Goal: Task Accomplishment & Management: Manage account settings

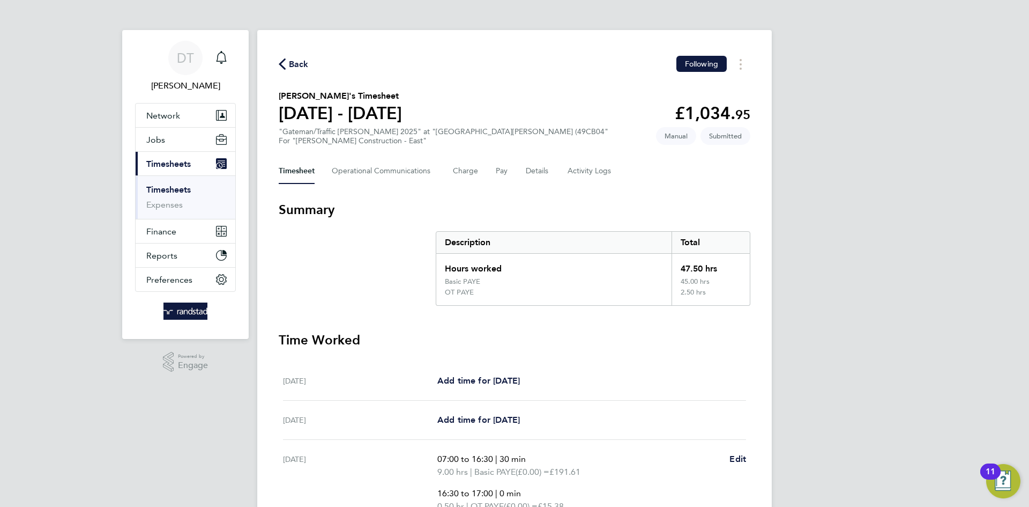
click at [295, 58] on span "Back" at bounding box center [299, 64] width 20 height 13
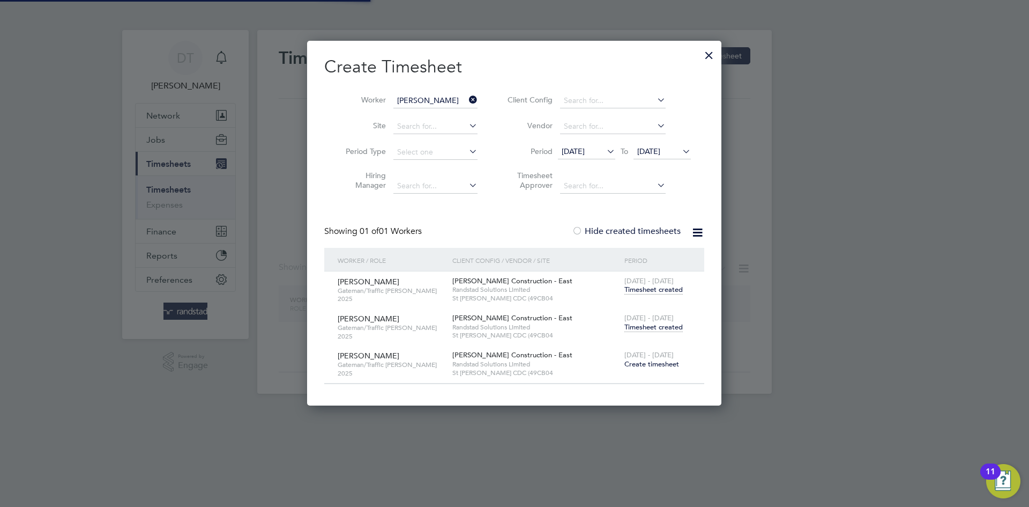
scroll to position [362, 415]
click at [439, 102] on input "[PERSON_NAME]" at bounding box center [436, 100] width 84 height 15
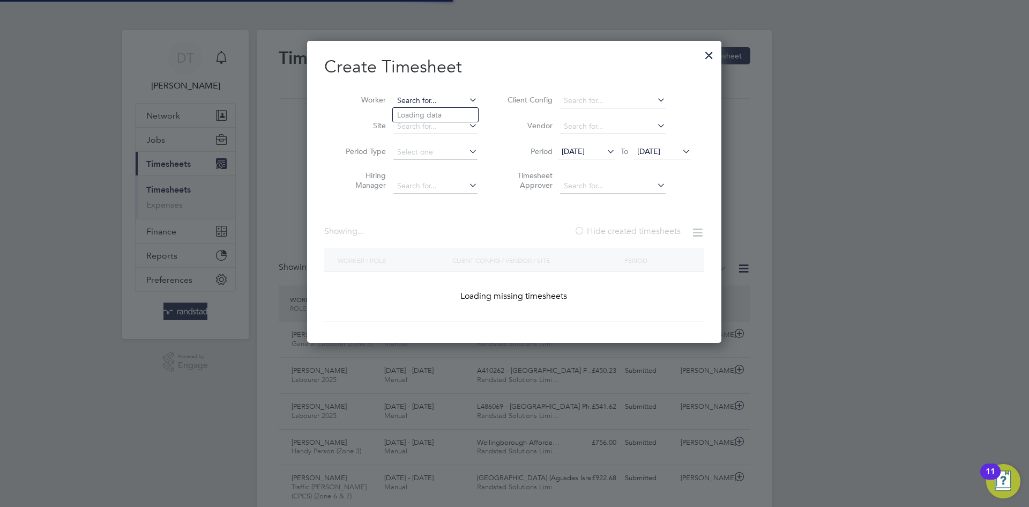
scroll to position [0, 0]
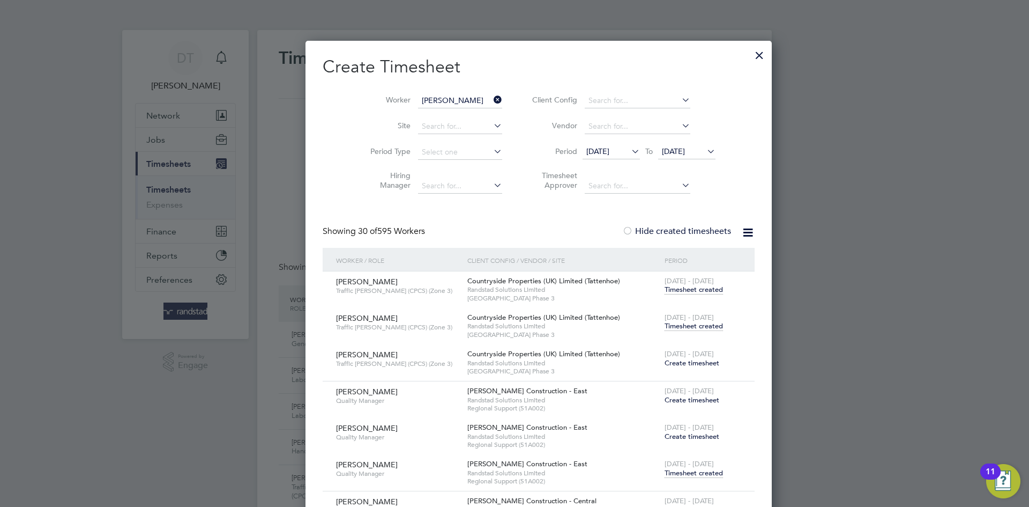
click at [462, 142] on b "S" at bounding box center [464, 143] width 4 height 9
type input "[PERSON_NAME]"
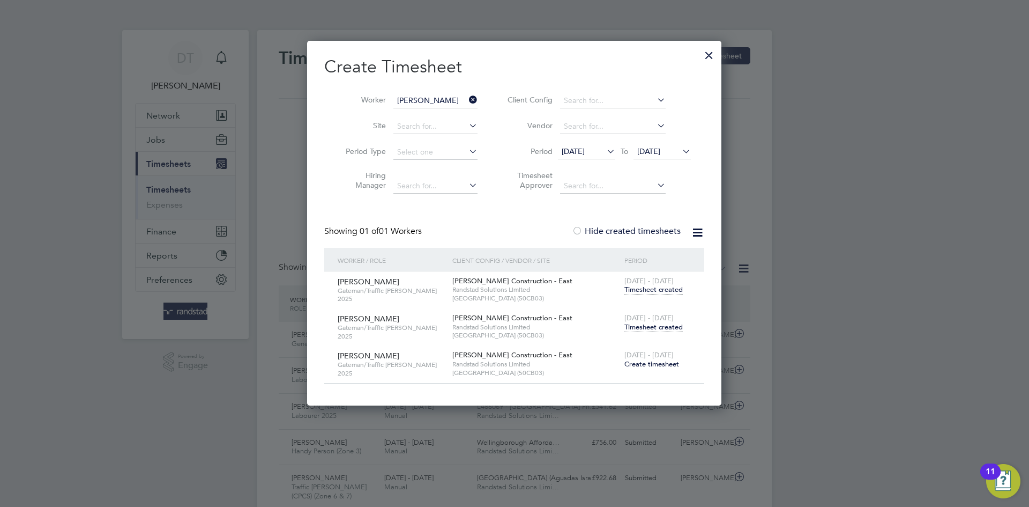
click at [642, 329] on span "Timesheet created" at bounding box center [654, 327] width 58 height 10
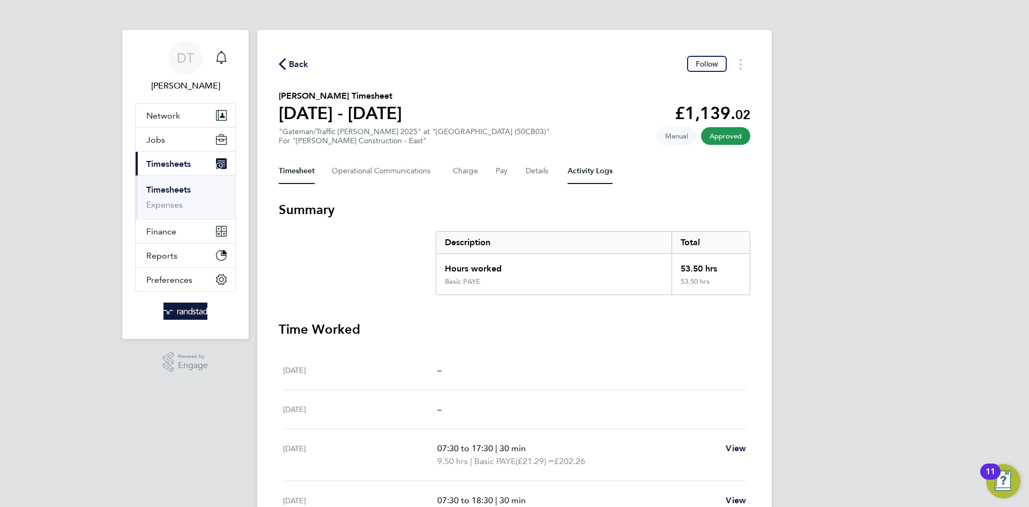
click at [568, 168] on Logs-tab "Activity Logs" at bounding box center [590, 171] width 45 height 26
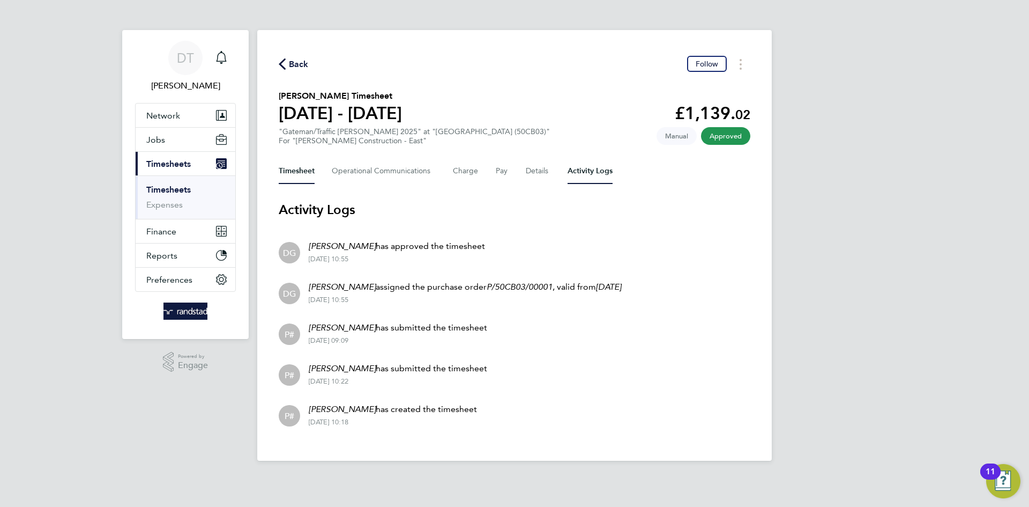
click at [298, 171] on button "Timesheet" at bounding box center [297, 171] width 36 height 26
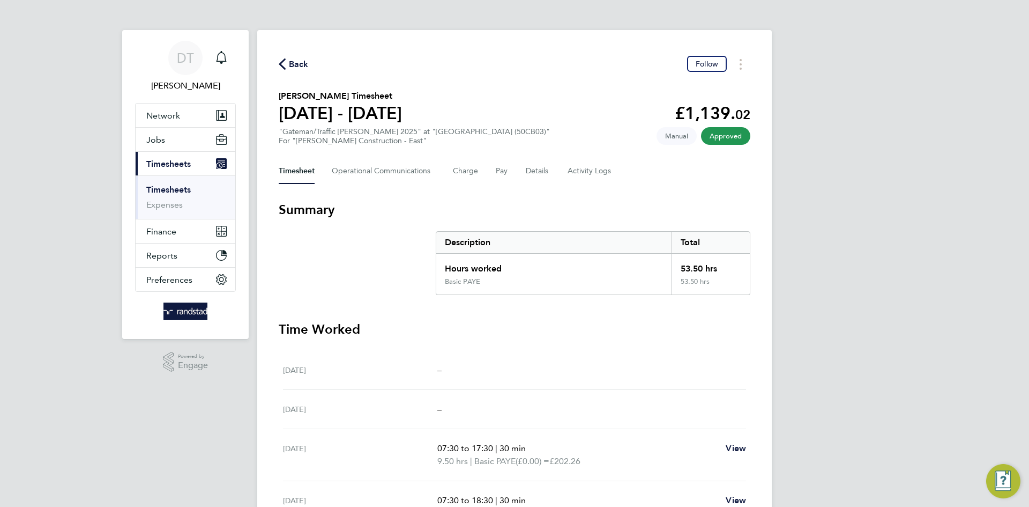
click at [295, 69] on span "Back" at bounding box center [299, 64] width 20 height 13
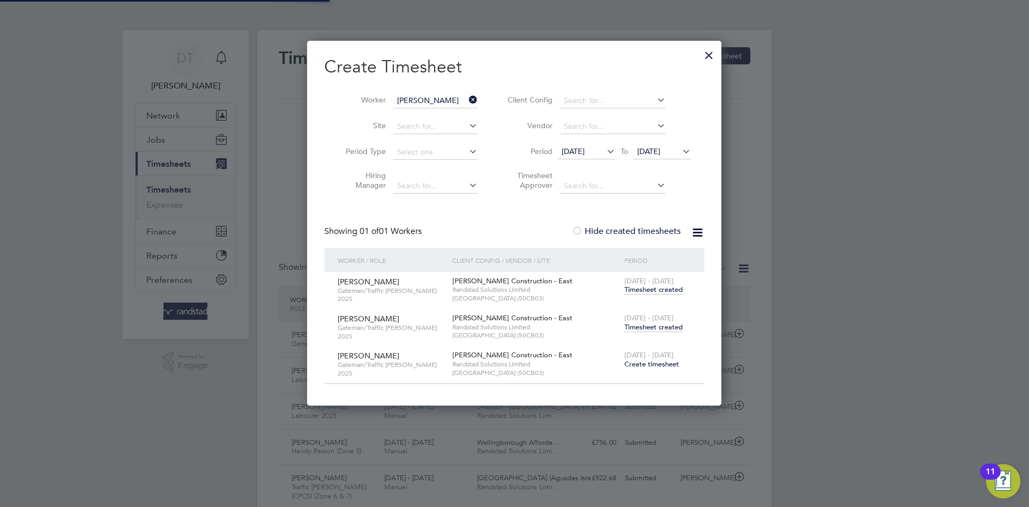
scroll to position [27, 93]
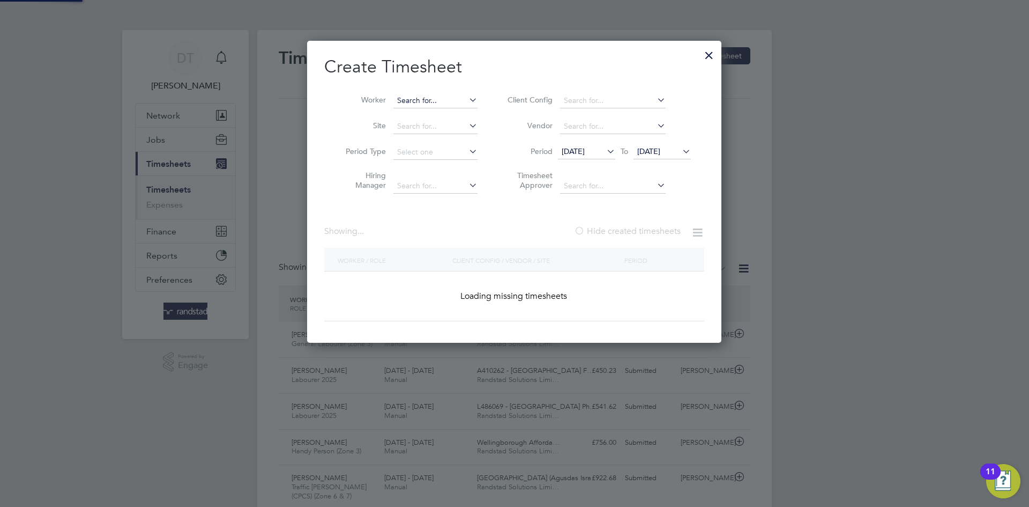
click at [455, 100] on input at bounding box center [436, 100] width 84 height 15
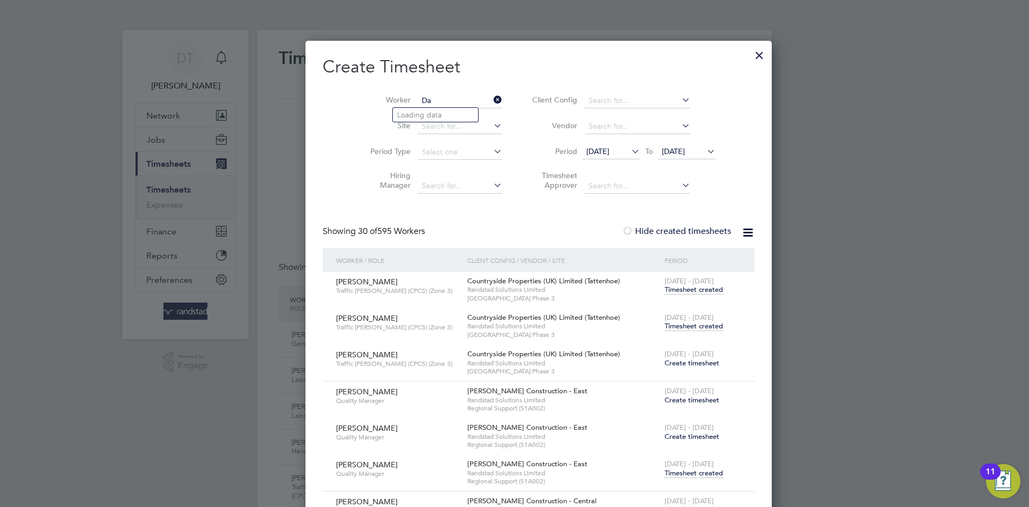
type input "D"
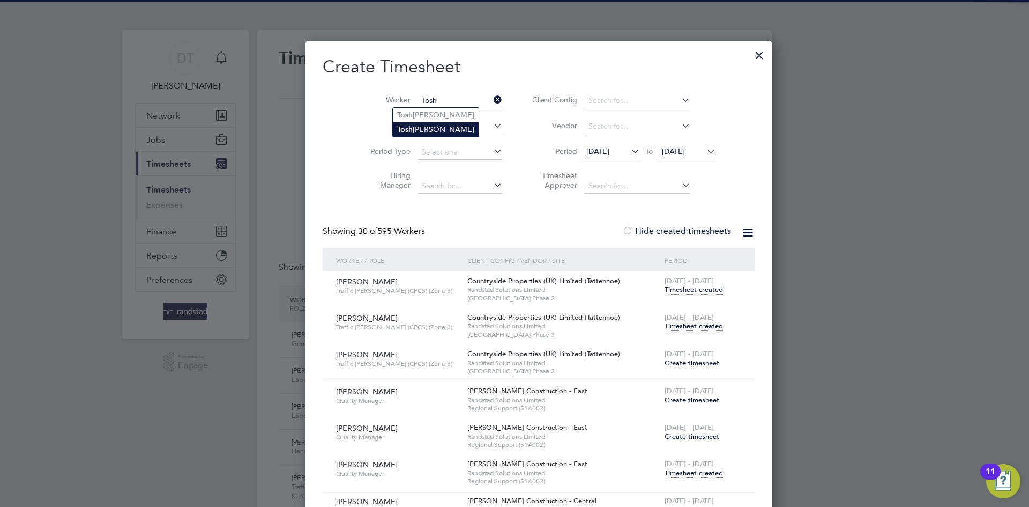
click at [427, 125] on li "[PERSON_NAME]" at bounding box center [436, 129] width 86 height 14
type input "[PERSON_NAME]"
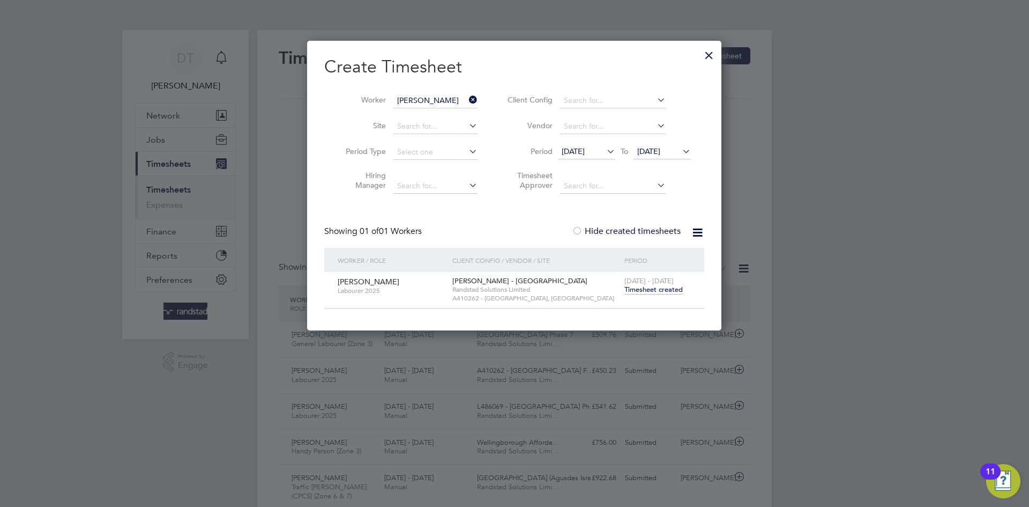
drag, startPoint x: 643, startPoint y: 292, endPoint x: 638, endPoint y: 281, distance: 12.3
click at [643, 291] on span "Timesheet created" at bounding box center [654, 290] width 58 height 10
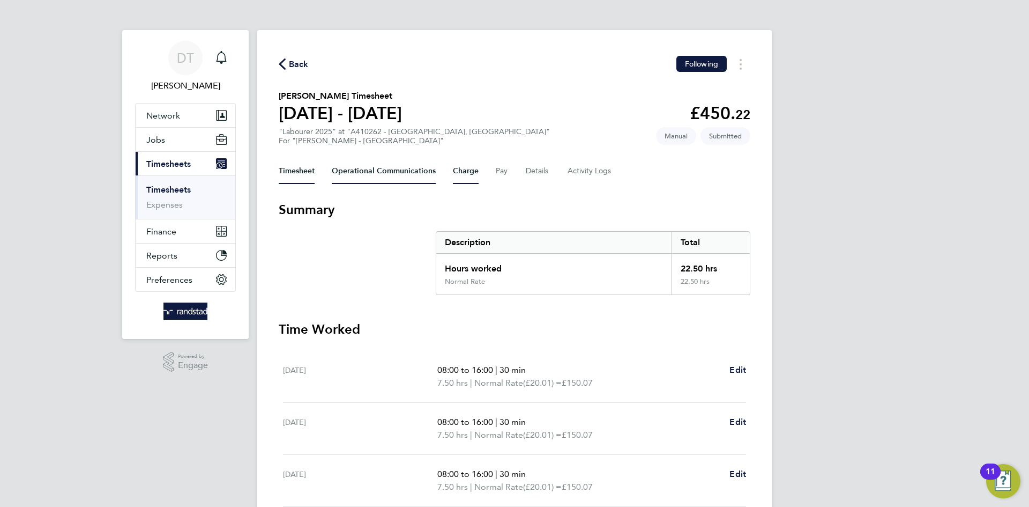
drag, startPoint x: 382, startPoint y: 176, endPoint x: 451, endPoint y: 179, distance: 69.2
click at [384, 175] on Communications-tab "Operational Communications" at bounding box center [384, 171] width 104 height 26
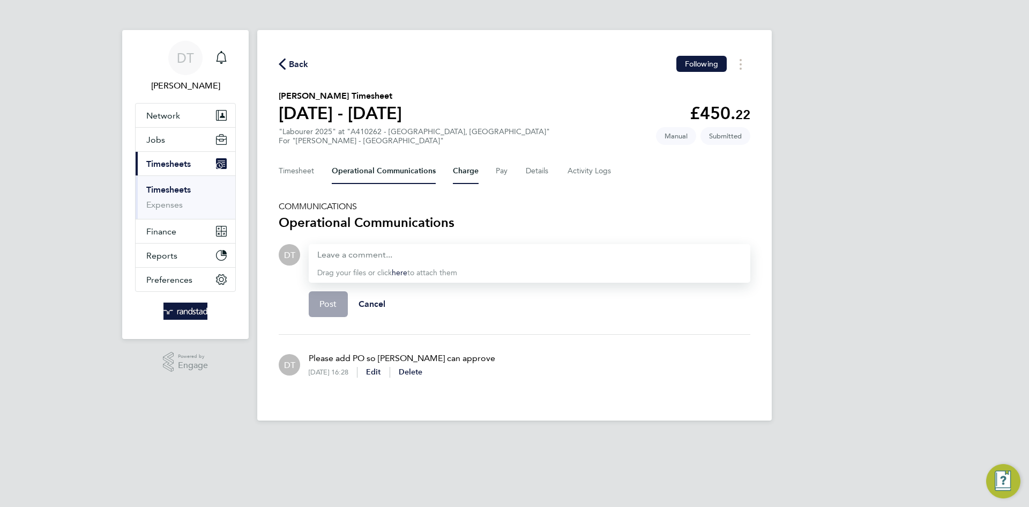
click at [458, 175] on button "Charge" at bounding box center [466, 171] width 26 height 26
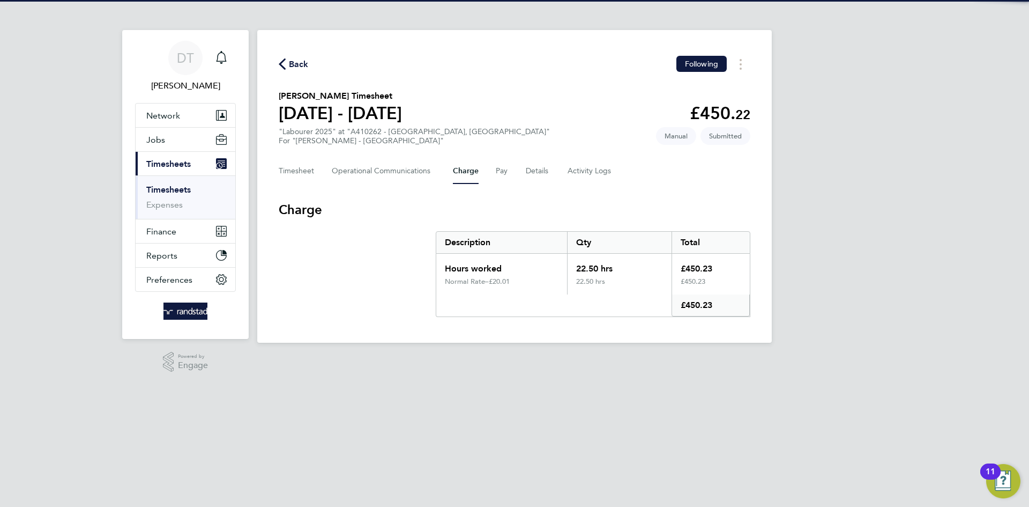
click at [516, 172] on div "Timesheet Operational Communications Charge Pay Details Activity Logs" at bounding box center [515, 171] width 472 height 26
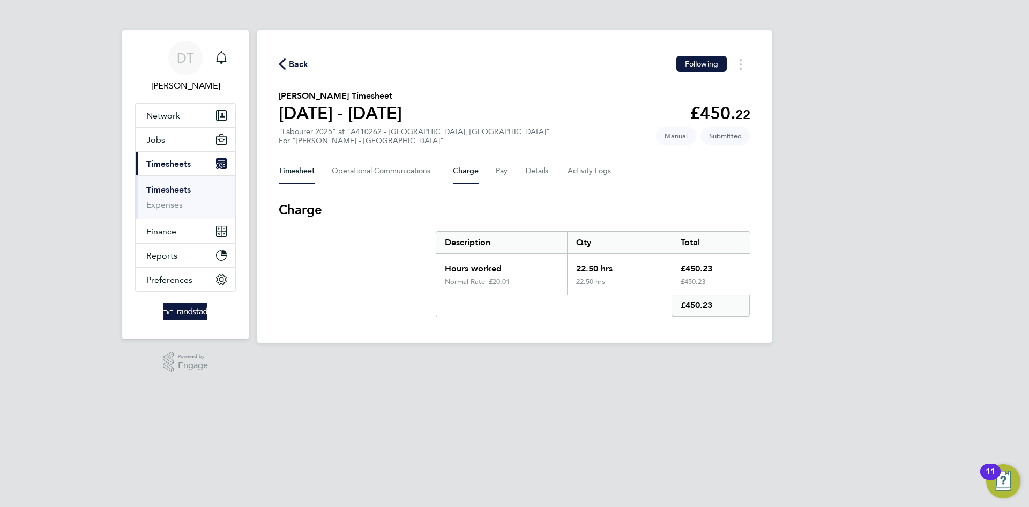
click at [293, 172] on button "Timesheet" at bounding box center [297, 171] width 36 height 26
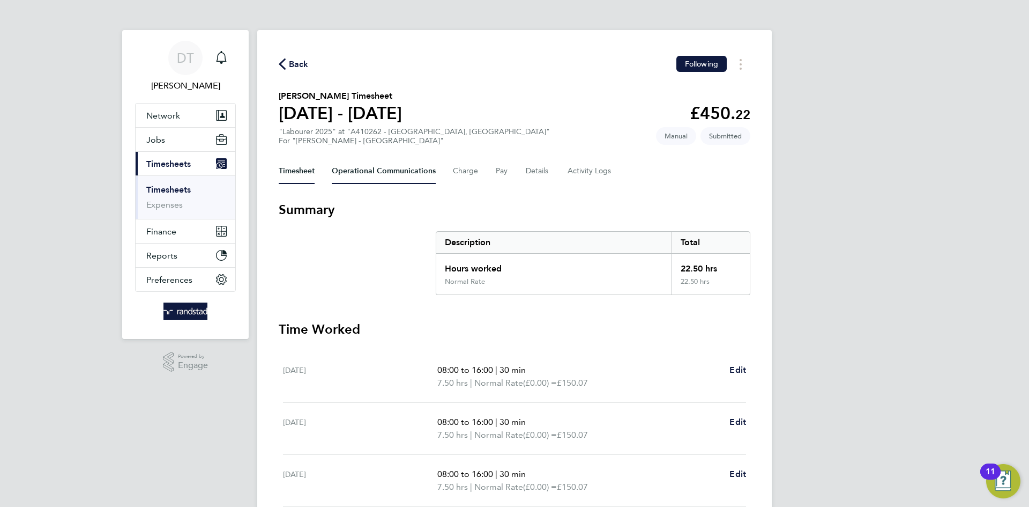
click at [359, 171] on Communications-tab "Operational Communications" at bounding box center [384, 171] width 104 height 26
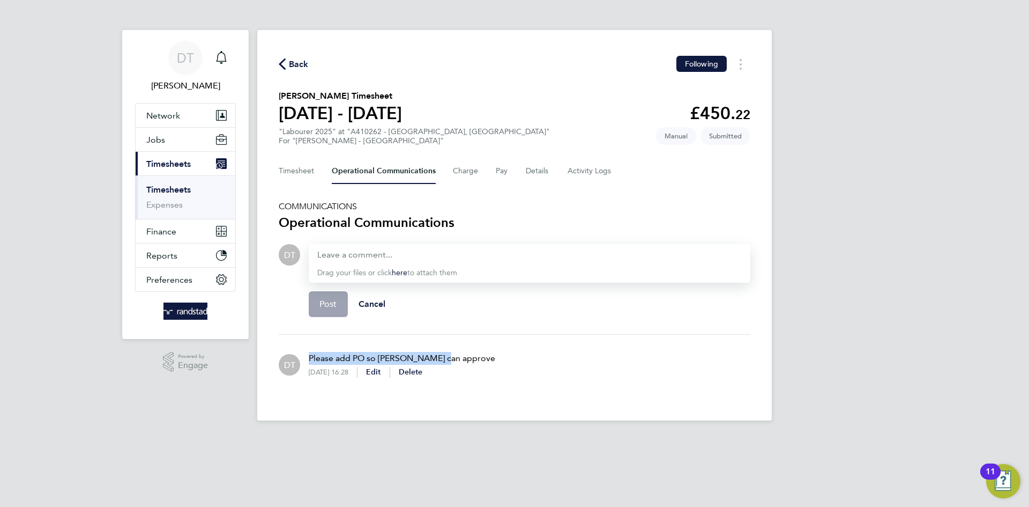
drag, startPoint x: 442, startPoint y: 357, endPoint x: 308, endPoint y: 353, distance: 134.6
click at [308, 353] on div "Please add PO so [PERSON_NAME] can approve [DATE] 16:28 Edit Delete" at bounding box center [397, 364] width 195 height 43
copy p "Please add PO so [PERSON_NAME] can approve"
click at [301, 170] on button "Timesheet" at bounding box center [297, 171] width 36 height 26
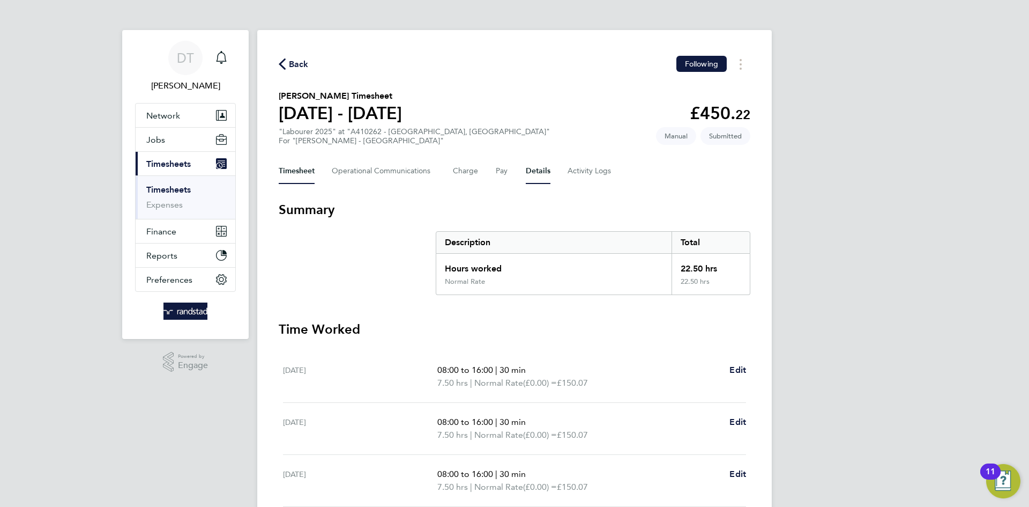
click at [538, 167] on button "Details" at bounding box center [538, 171] width 25 height 26
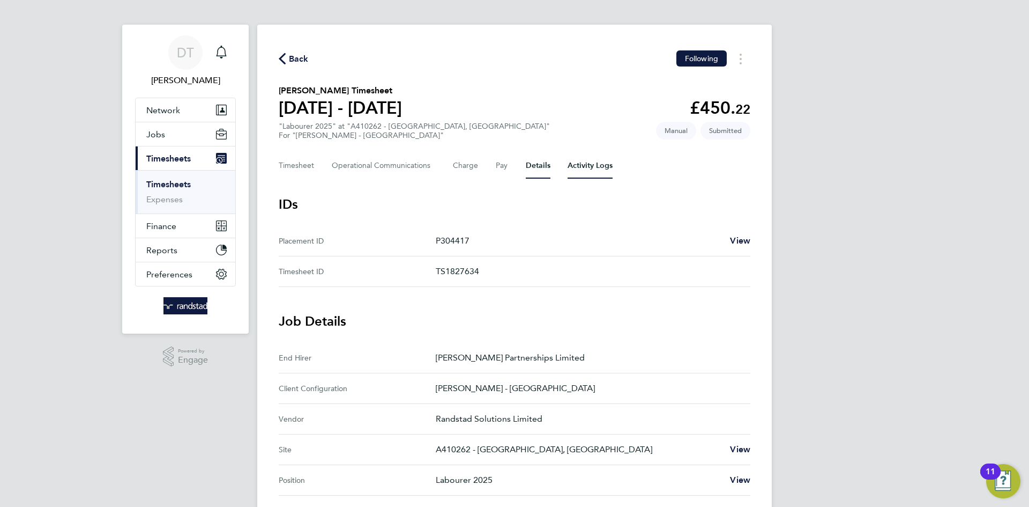
click at [587, 164] on Logs-tab "Activity Logs" at bounding box center [590, 166] width 45 height 26
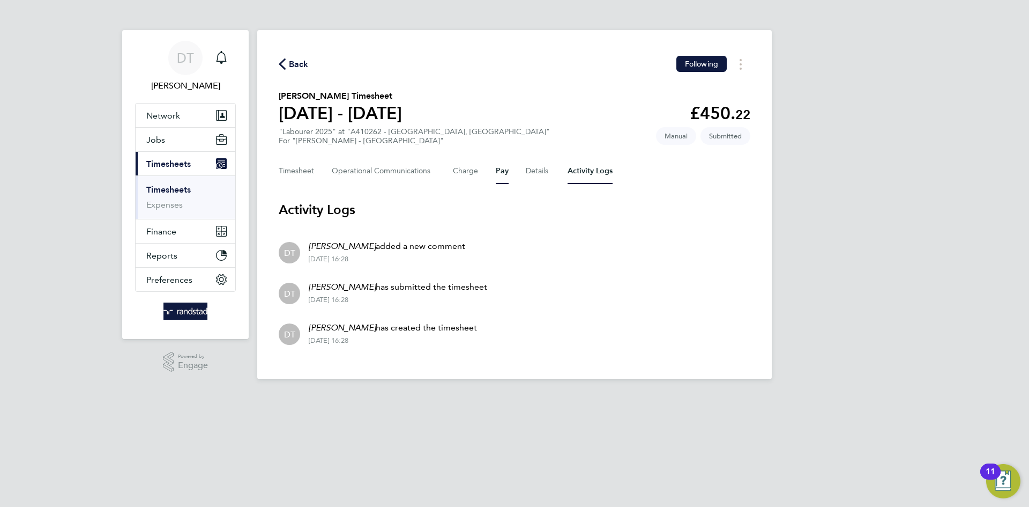
click at [502, 175] on button "Pay" at bounding box center [502, 171] width 13 height 26
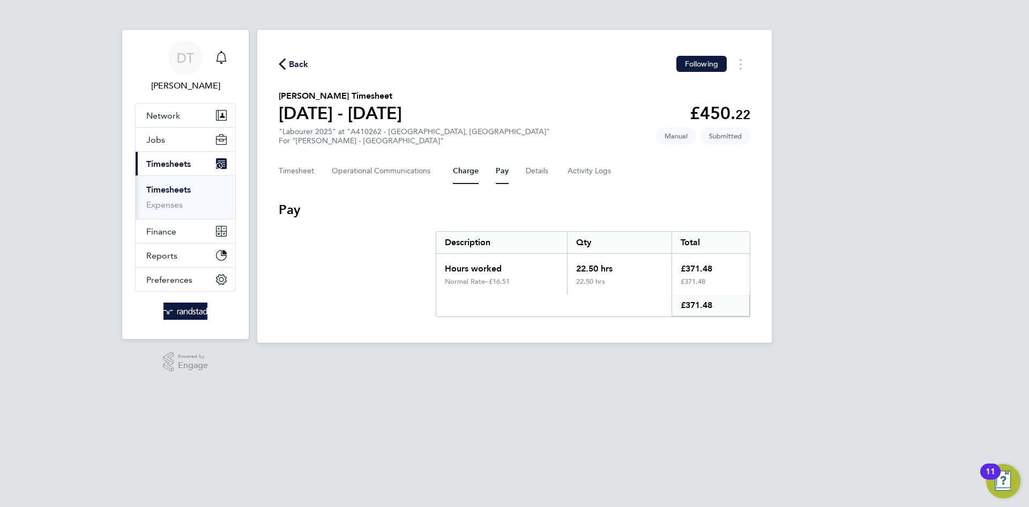
click at [472, 171] on button "Charge" at bounding box center [466, 171] width 26 height 26
click at [574, 169] on Logs-tab "Activity Logs" at bounding box center [590, 171] width 45 height 26
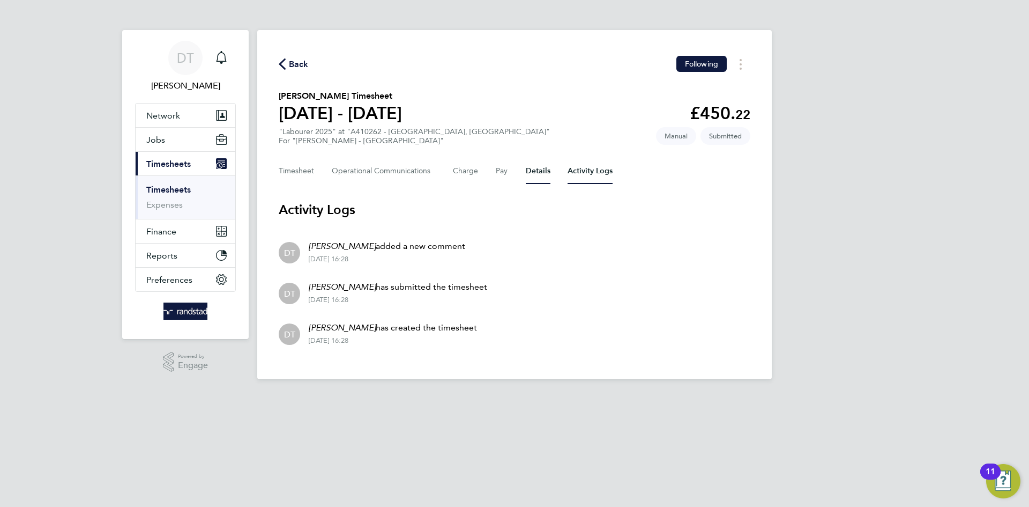
click at [539, 175] on button "Details" at bounding box center [538, 171] width 25 height 26
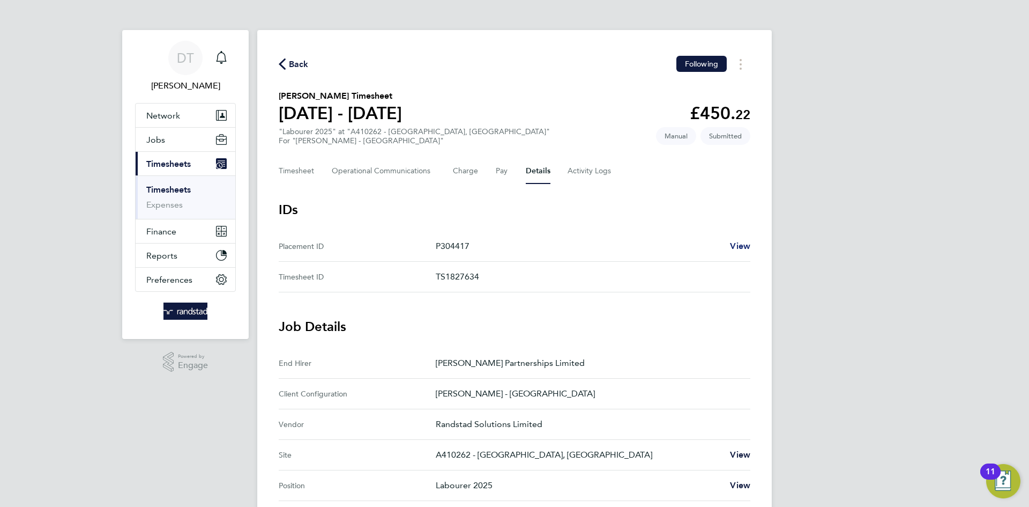
click at [744, 243] on span "View" at bounding box center [740, 246] width 20 height 10
drag, startPoint x: 315, startPoint y: 167, endPoint x: 322, endPoint y: 164, distance: 7.4
click at [318, 167] on div "Timesheet Operational Communications Charge Pay Details Activity Logs" at bounding box center [515, 171] width 472 height 26
drag, startPoint x: 299, startPoint y: 164, endPoint x: 332, endPoint y: 169, distance: 33.2
click at [300, 165] on button "Timesheet" at bounding box center [297, 171] width 36 height 26
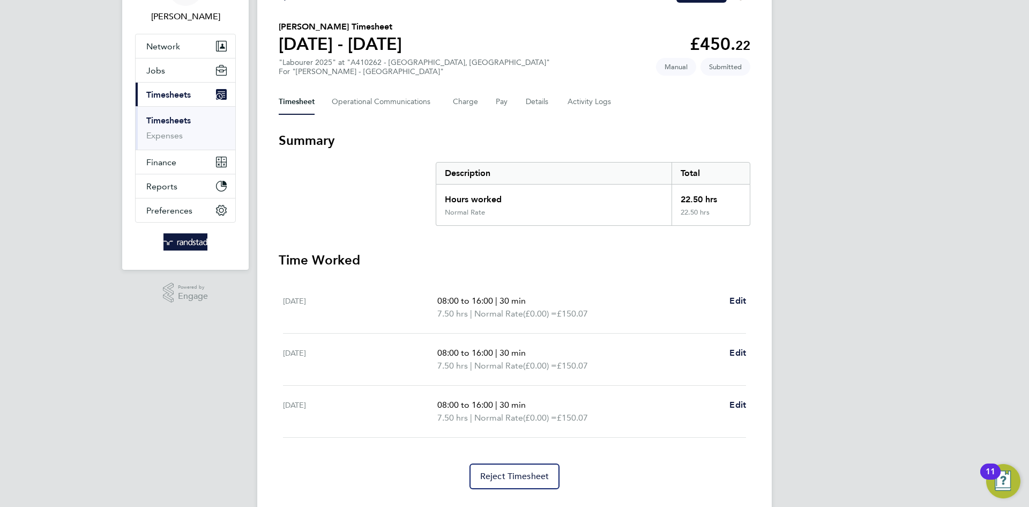
scroll to position [94, 0]
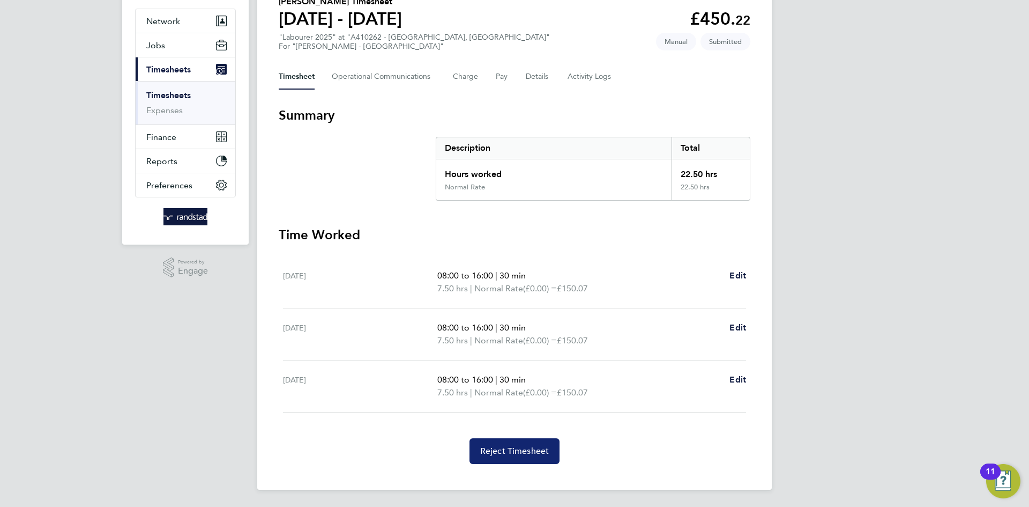
click at [521, 448] on span "Reject Timesheet" at bounding box center [514, 451] width 69 height 11
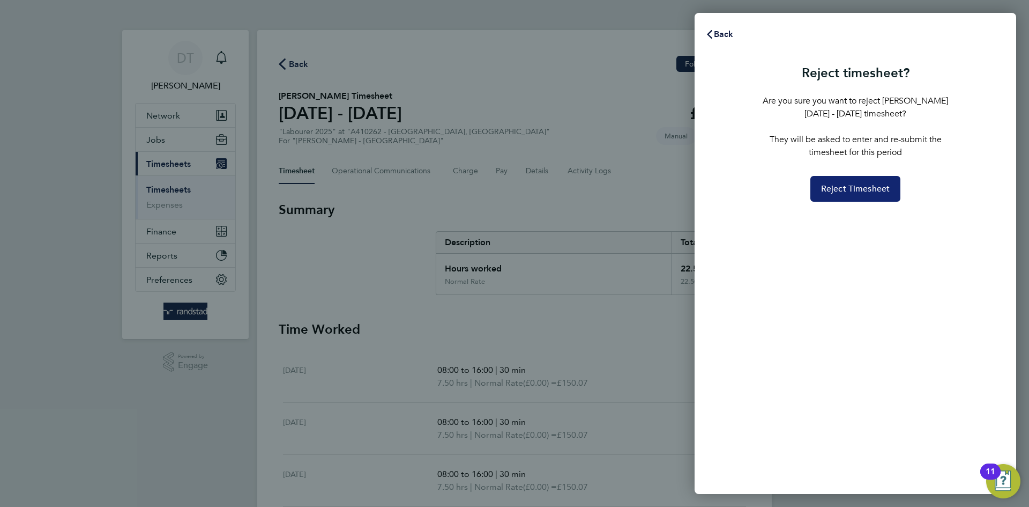
click at [827, 191] on span "Reject Timesheet" at bounding box center [855, 188] width 69 height 11
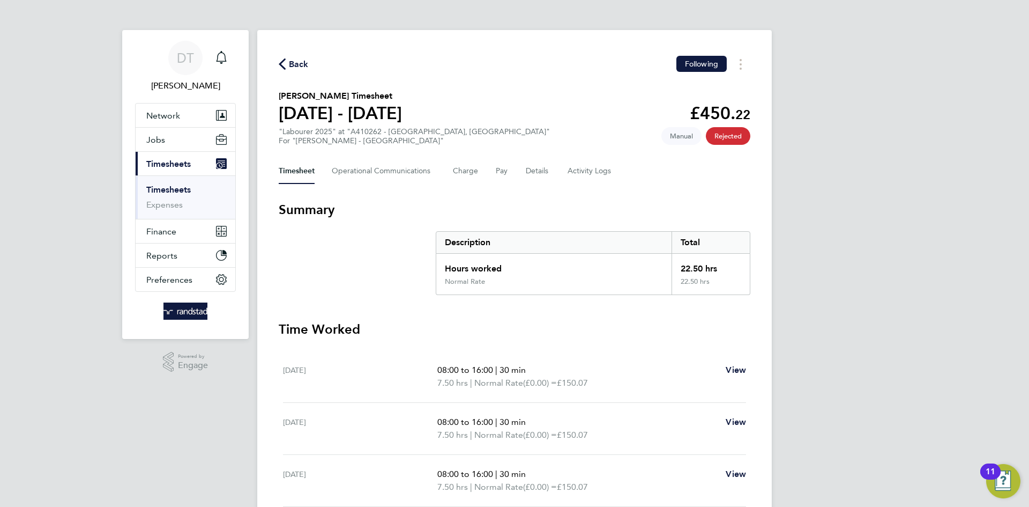
drag, startPoint x: 300, startPoint y: 64, endPoint x: 309, endPoint y: 66, distance: 9.3
click at [301, 64] on span "Back" at bounding box center [299, 64] width 20 height 13
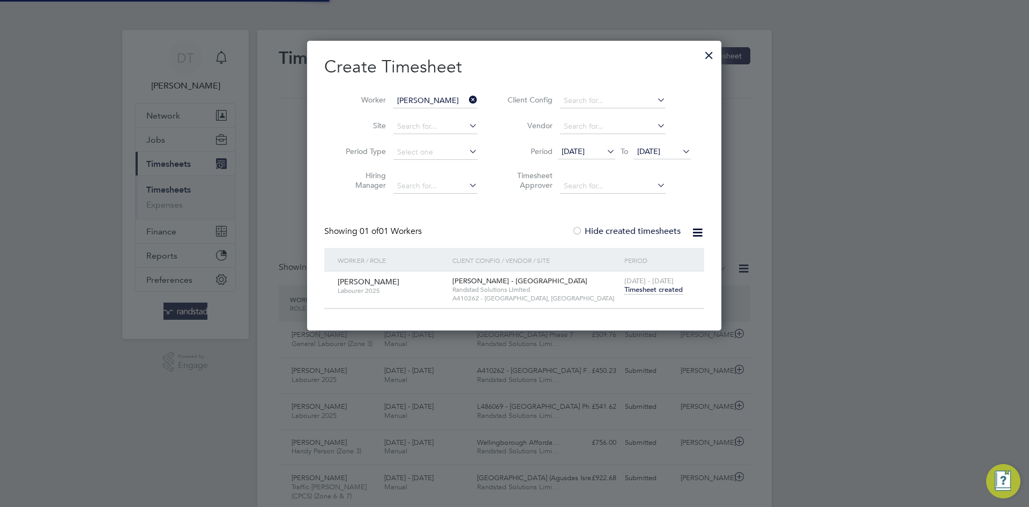
scroll to position [27, 93]
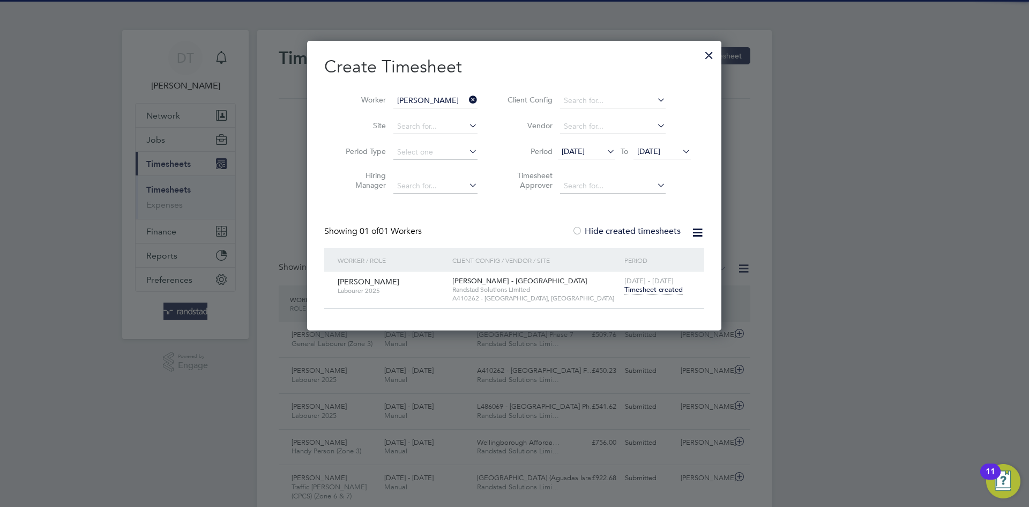
click at [704, 51] on div at bounding box center [709, 52] width 19 height 19
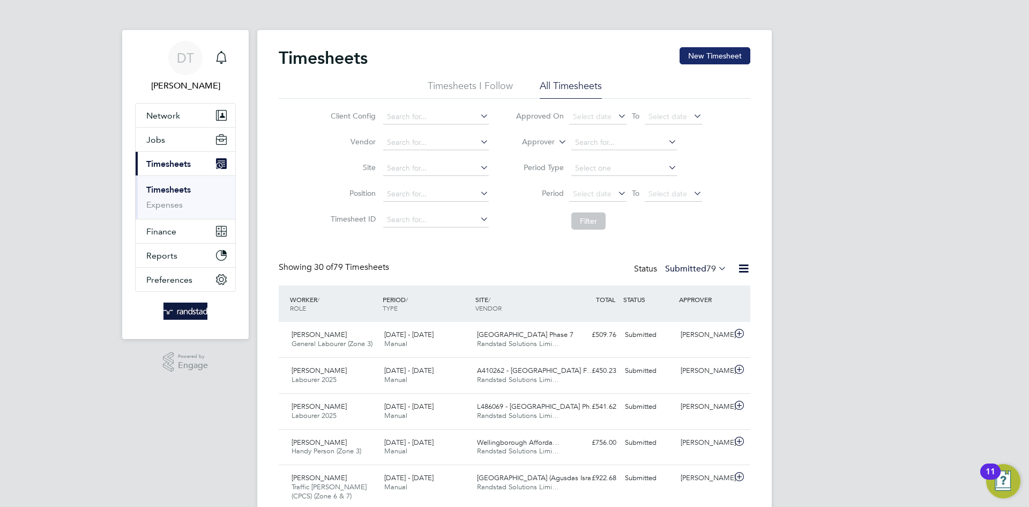
click at [722, 58] on button "New Timesheet" at bounding box center [715, 55] width 71 height 17
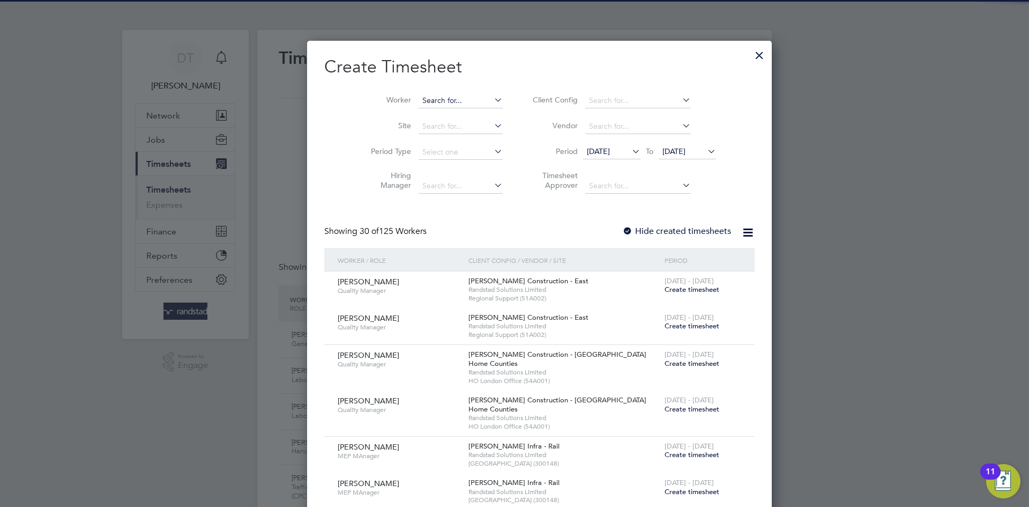
drag, startPoint x: 426, startPoint y: 97, endPoint x: 441, endPoint y: 97, distance: 15.0
click at [434, 97] on input at bounding box center [461, 100] width 84 height 15
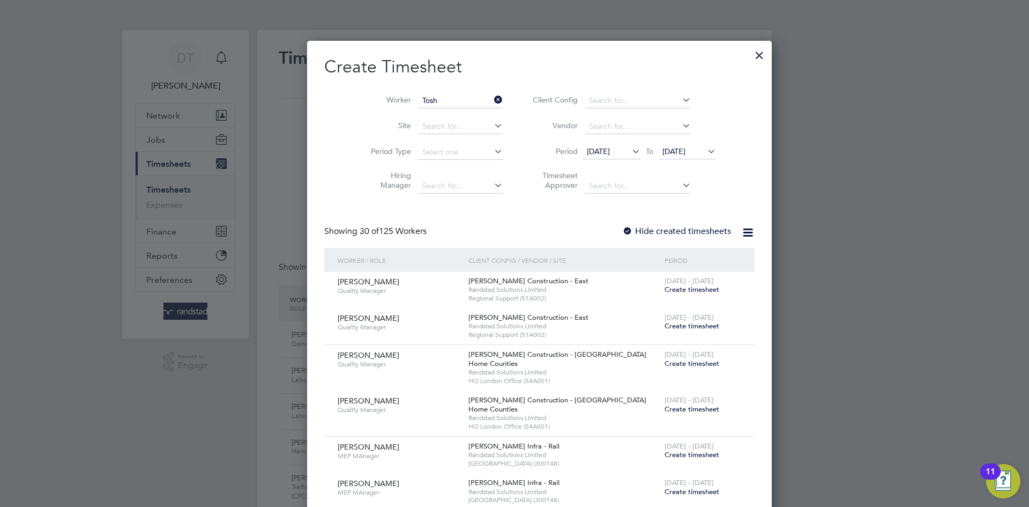
click at [452, 131] on li "[PERSON_NAME]" at bounding box center [436, 129] width 86 height 14
type input "[PERSON_NAME]"
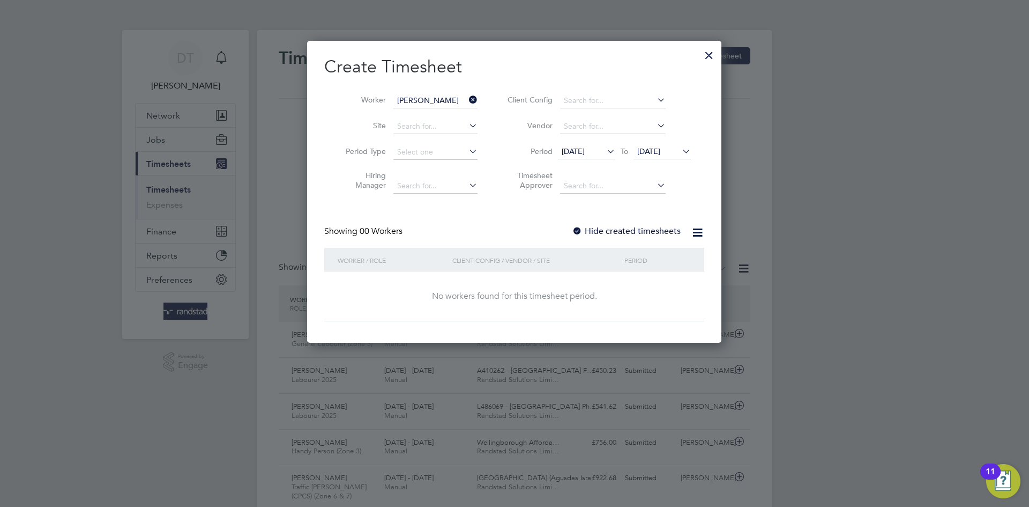
click at [586, 231] on label "Hide created timesheets" at bounding box center [626, 231] width 109 height 11
click at [647, 153] on span "[DATE]" at bounding box center [649, 151] width 23 height 10
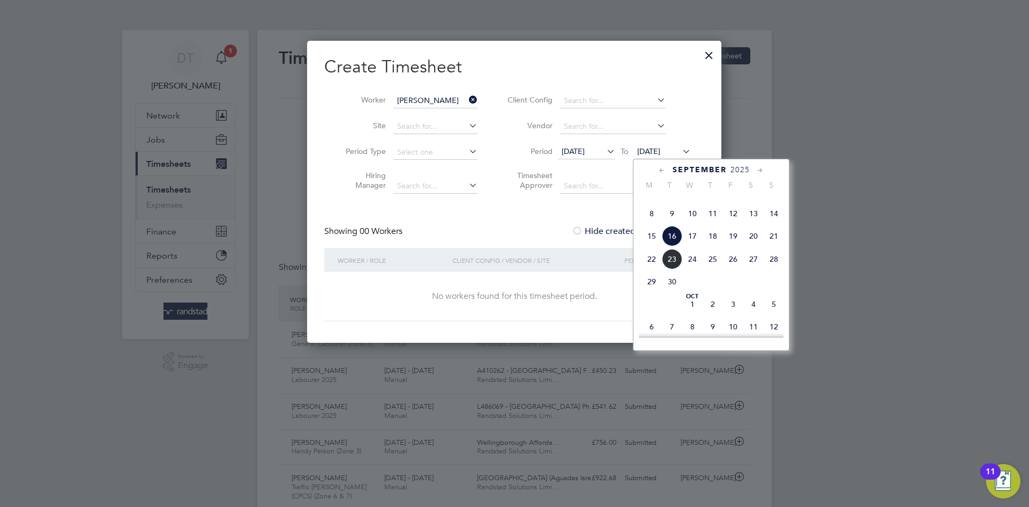
click at [672, 269] on span "23" at bounding box center [672, 259] width 20 height 20
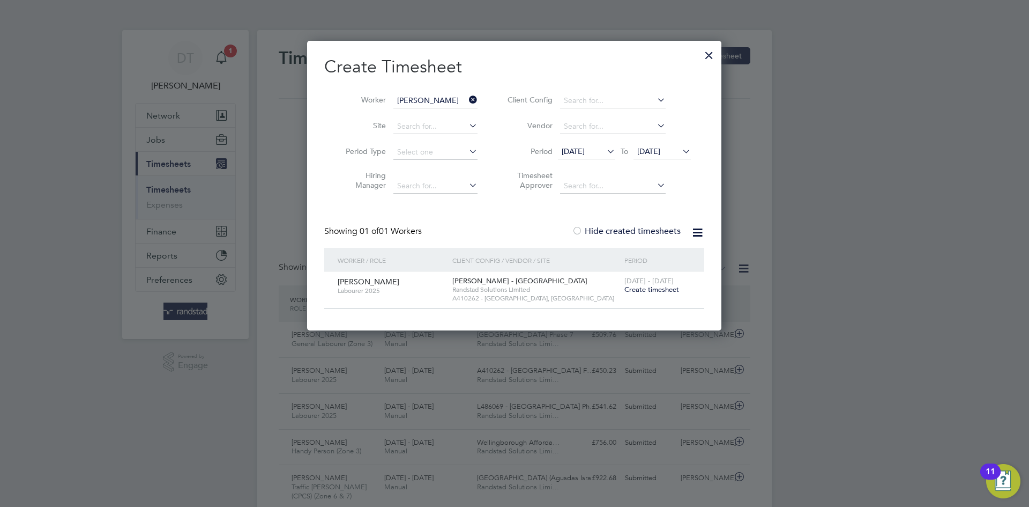
drag, startPoint x: 637, startPoint y: 287, endPoint x: 587, endPoint y: 287, distance: 49.9
click at [638, 287] on span "Create timesheet" at bounding box center [652, 289] width 55 height 9
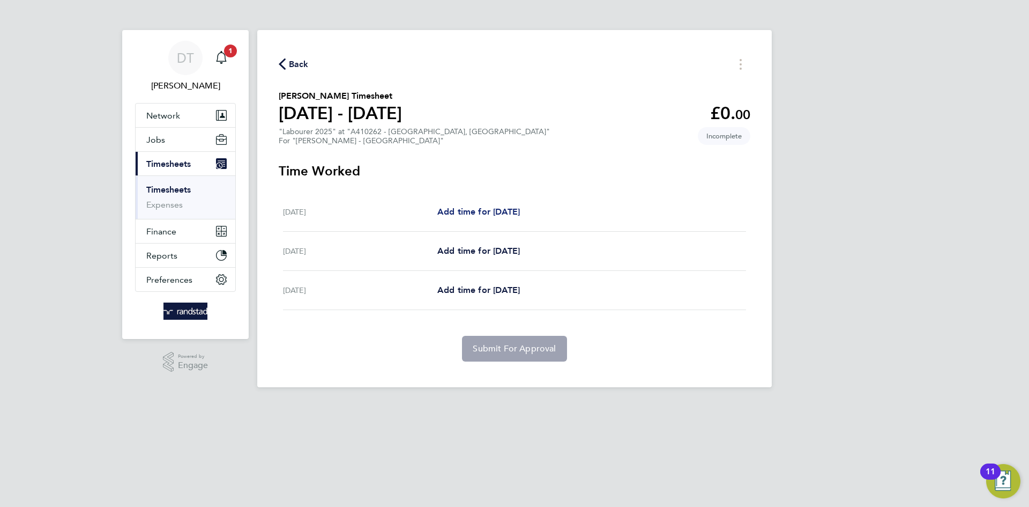
click at [477, 212] on span "Add time for [DATE]" at bounding box center [479, 211] width 83 height 10
select select "60"
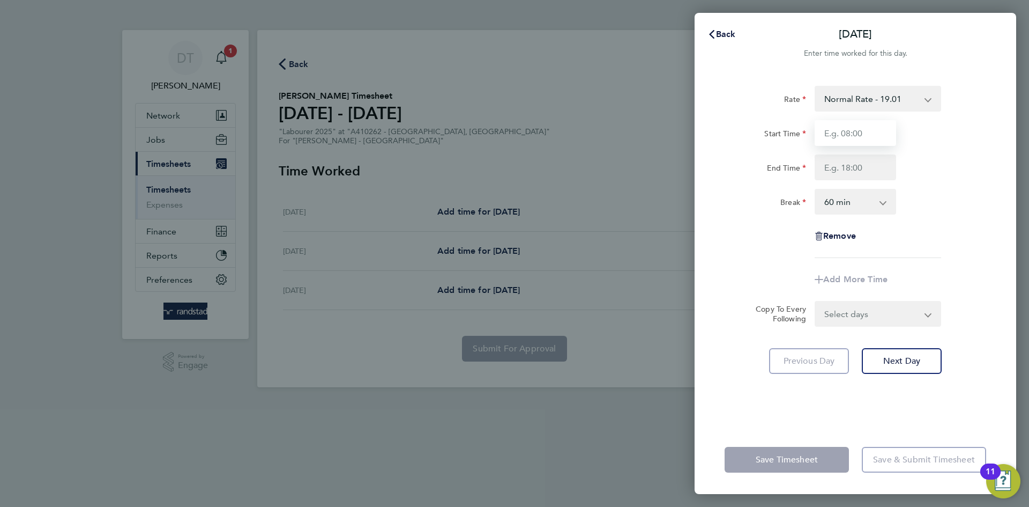
click at [836, 139] on input "Start Time" at bounding box center [856, 133] width 82 height 26
click at [844, 168] on input "End Time" at bounding box center [856, 167] width 82 height 26
drag, startPoint x: 855, startPoint y: 136, endPoint x: 809, endPoint y: 132, distance: 46.2
click at [809, 132] on div "Start Time 07:30" at bounding box center [856, 133] width 270 height 26
type input "08:00"
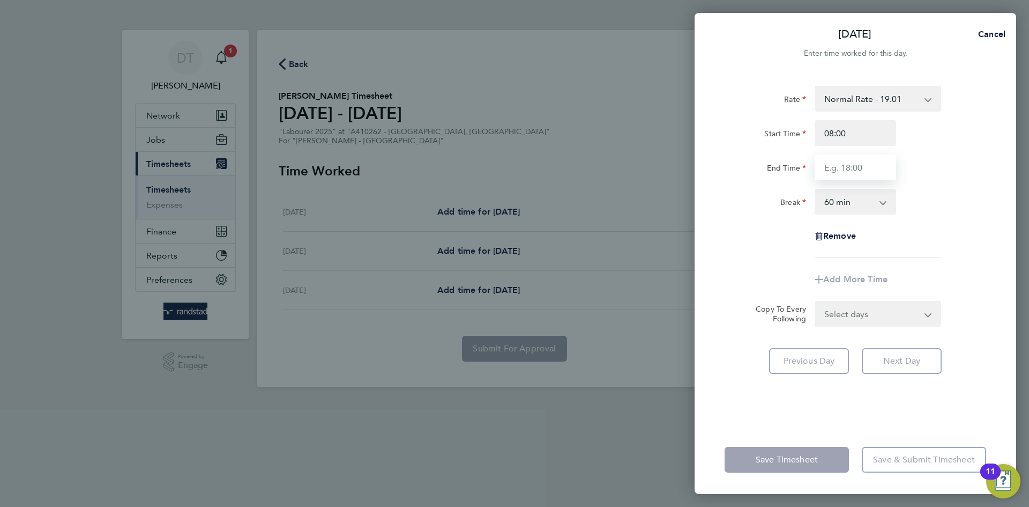
click at [843, 169] on input "End Time" at bounding box center [856, 167] width 82 height 26
type input "16:00"
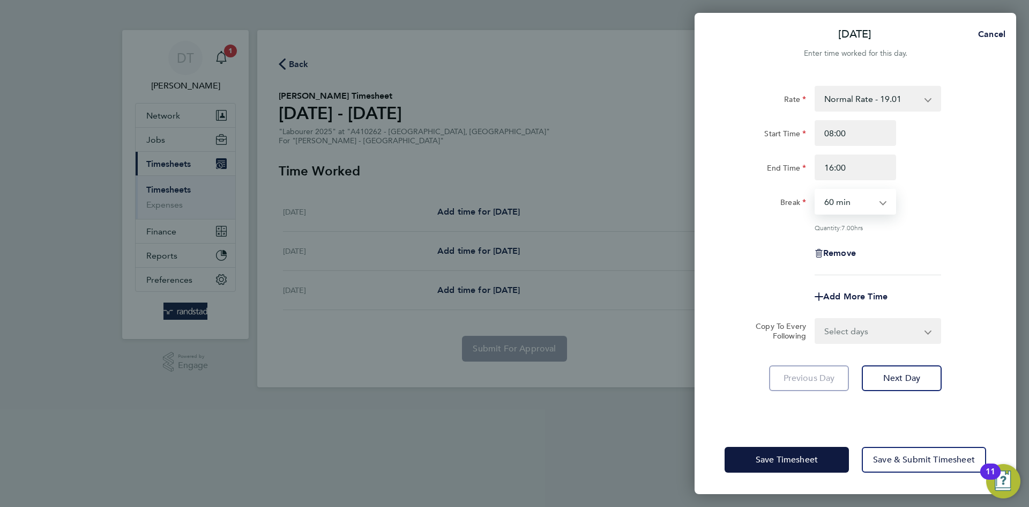
click at [844, 201] on select "0 min 15 min 30 min 45 min 60 min 75 min 90 min" at bounding box center [849, 202] width 66 height 24
select select "30"
click at [816, 190] on select "0 min 15 min 30 min 45 min 60 min 75 min 90 min" at bounding box center [849, 202] width 66 height 24
click at [783, 253] on div "Remove" at bounding box center [856, 253] width 270 height 26
click at [838, 329] on select "Select days Day [DATE] [DATE]" at bounding box center [872, 331] width 113 height 24
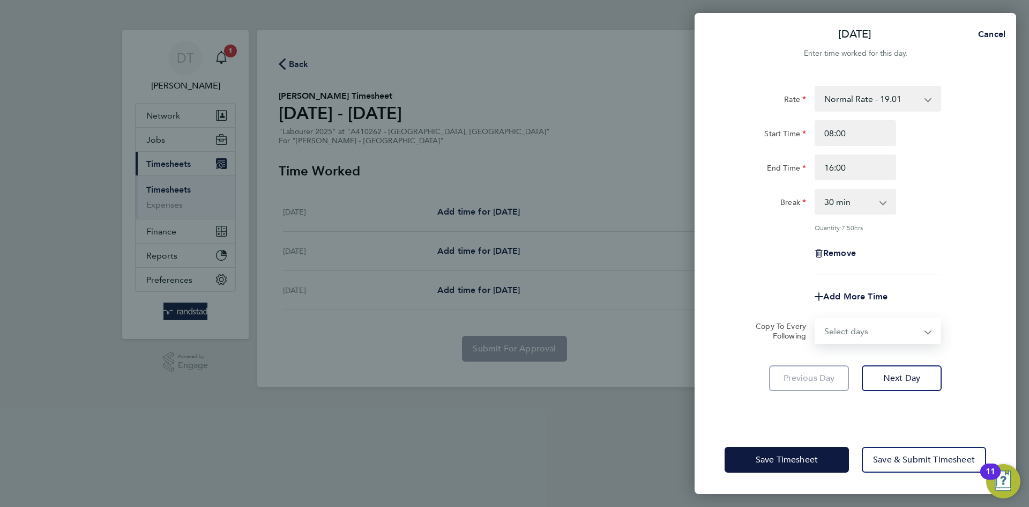
select select "DAY"
click at [816, 319] on select "Select days Day [DATE] [DATE]" at bounding box center [872, 331] width 113 height 24
select select "[DATE]"
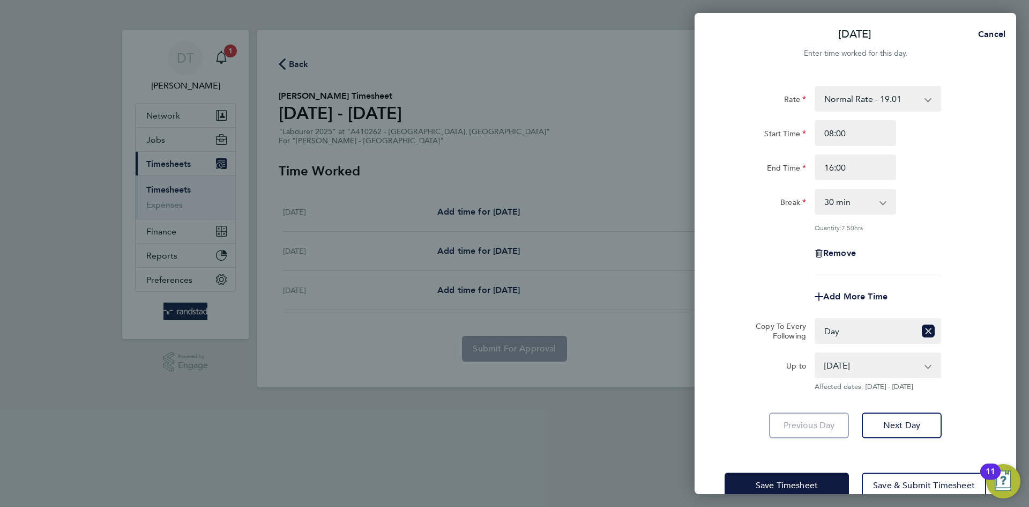
click at [769, 308] on form "Rate Normal Rate - 19.01 Overtime Rate - 27.22 Start Time 08:00 End Time 16:00 …" at bounding box center [856, 238] width 262 height 305
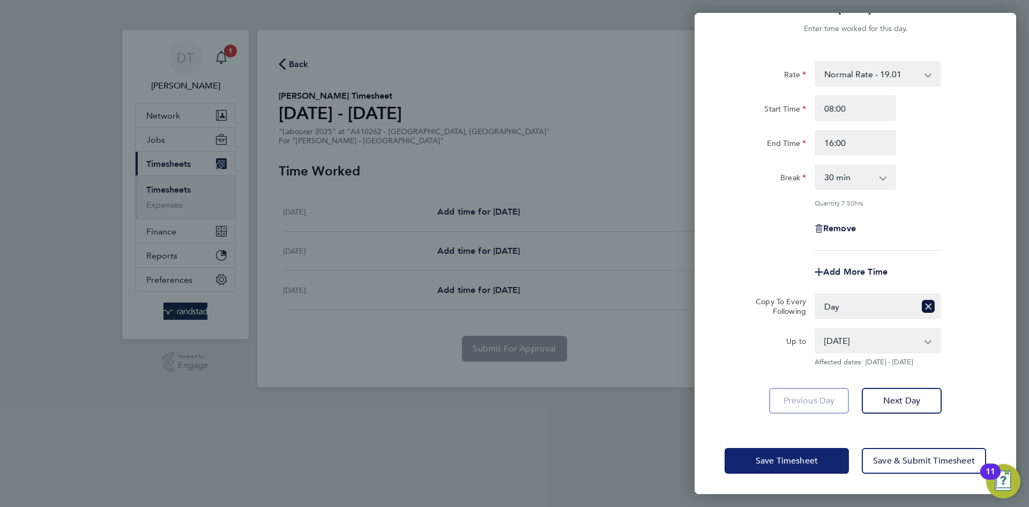
click at [760, 459] on span "Save Timesheet" at bounding box center [787, 460] width 62 height 11
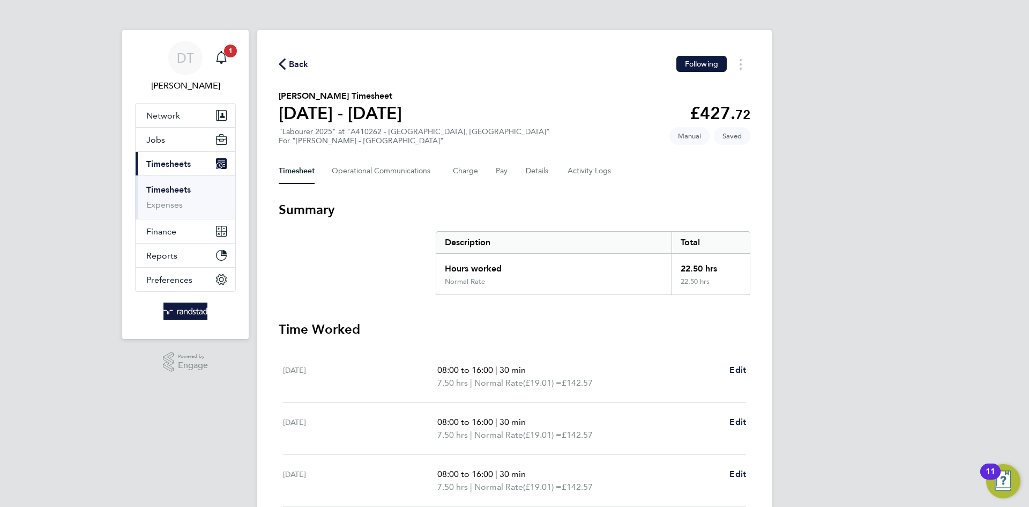
click at [493, 175] on div "Timesheet Operational Communications Charge Pay Details Activity Logs" at bounding box center [515, 171] width 472 height 26
click at [497, 172] on button "Pay" at bounding box center [502, 171] width 13 height 26
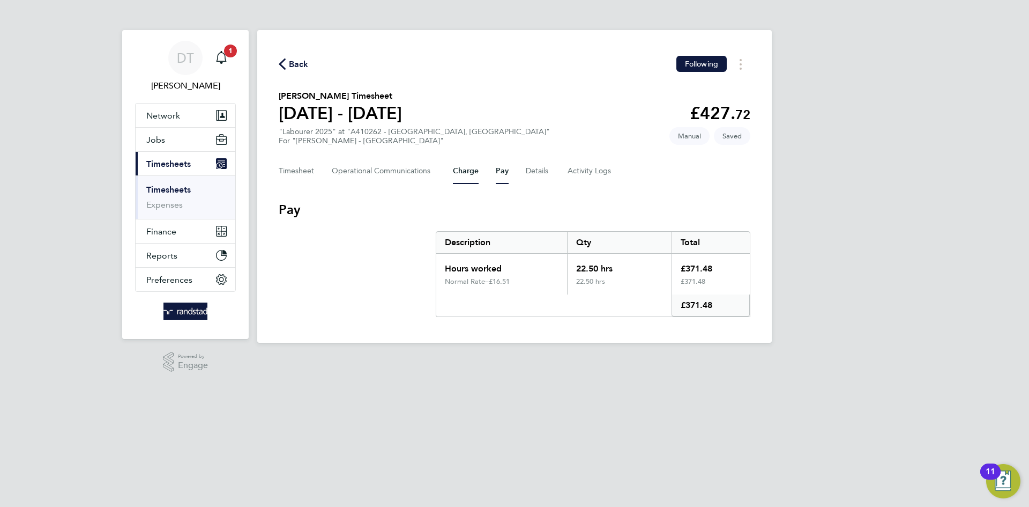
click at [456, 167] on button "Charge" at bounding box center [466, 171] width 26 height 26
click at [298, 164] on button "Timesheet" at bounding box center [297, 171] width 36 height 26
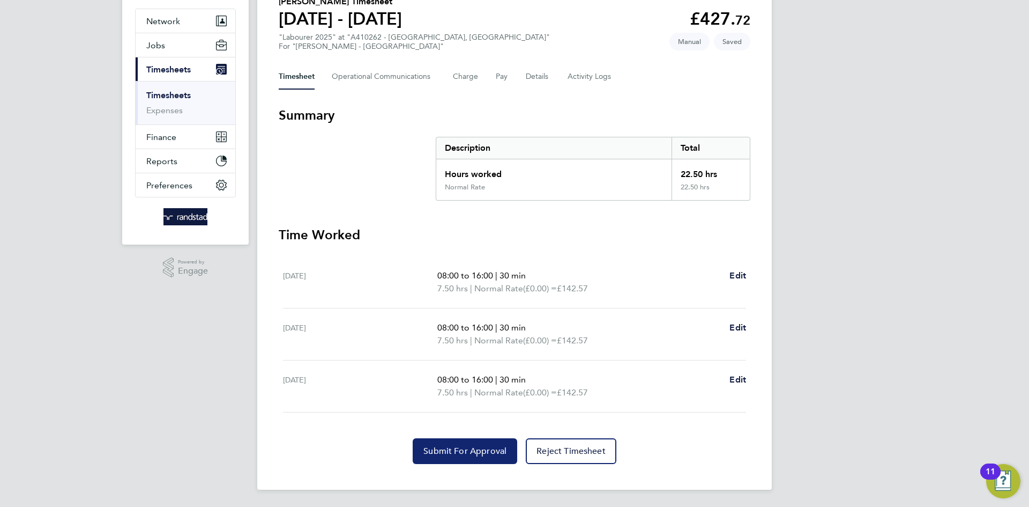
click at [432, 451] on span "Submit For Approval" at bounding box center [465, 451] width 83 height 11
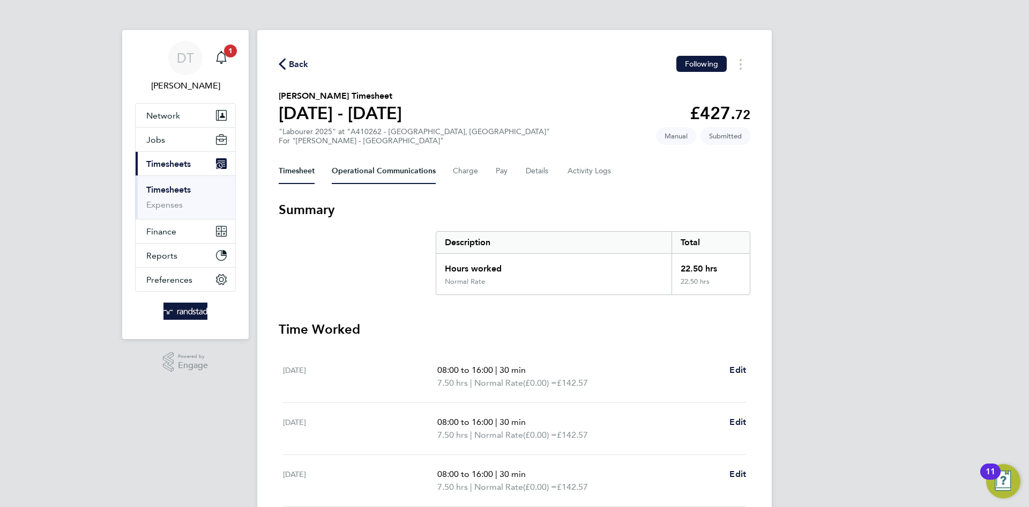
click at [353, 170] on Communications-tab "Operational Communications" at bounding box center [384, 171] width 104 height 26
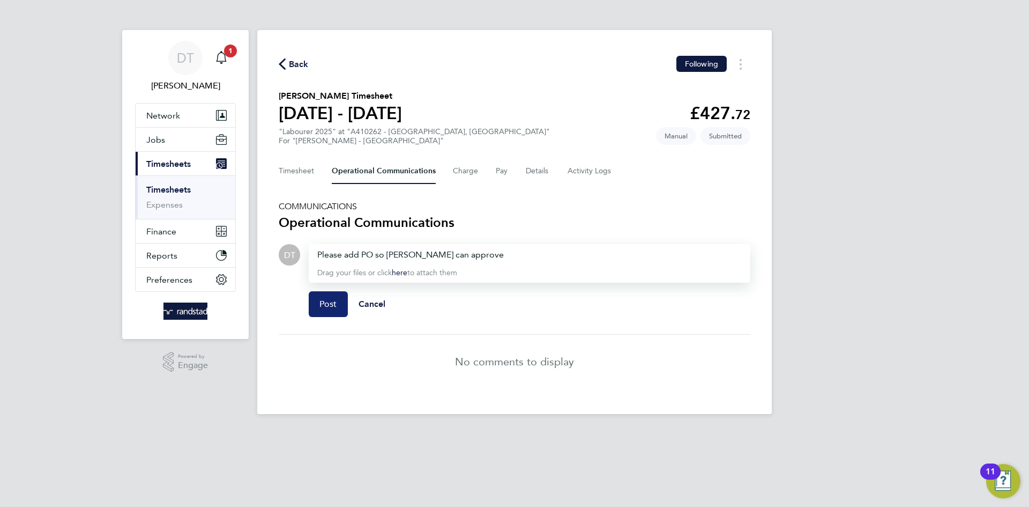
click at [330, 312] on button "Post" at bounding box center [328, 304] width 39 height 26
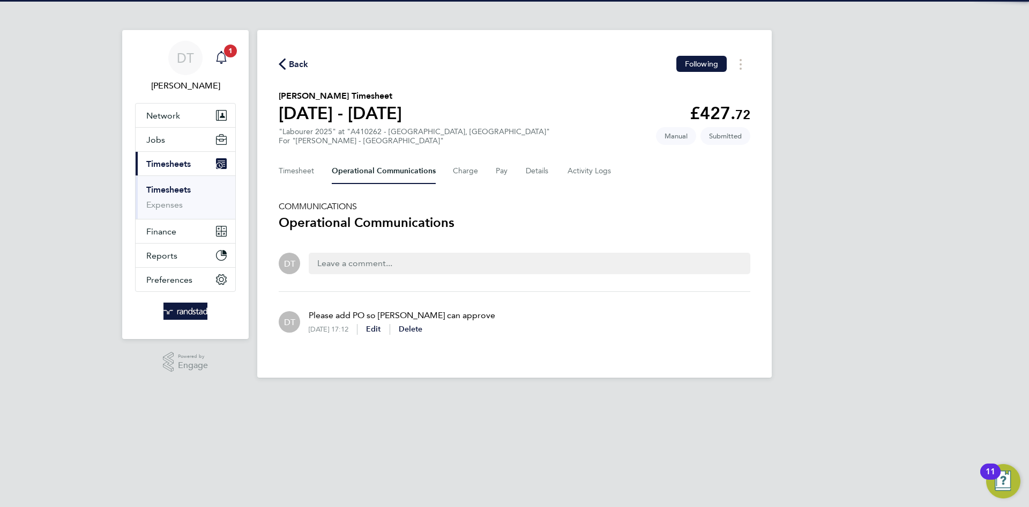
click at [220, 57] on icon "Main navigation" at bounding box center [221, 57] width 13 height 13
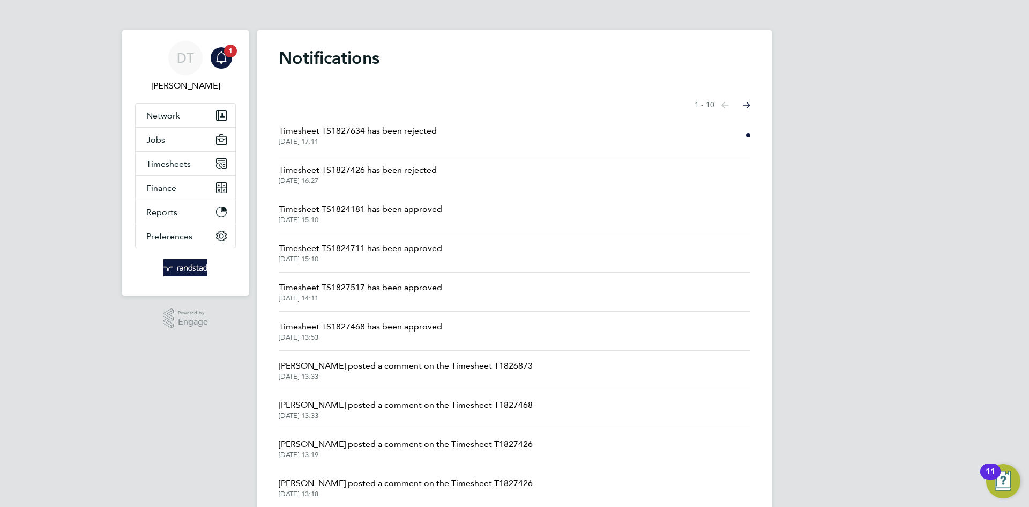
click at [339, 131] on span "Timesheet TS1827634 has been rejected" at bounding box center [358, 130] width 158 height 13
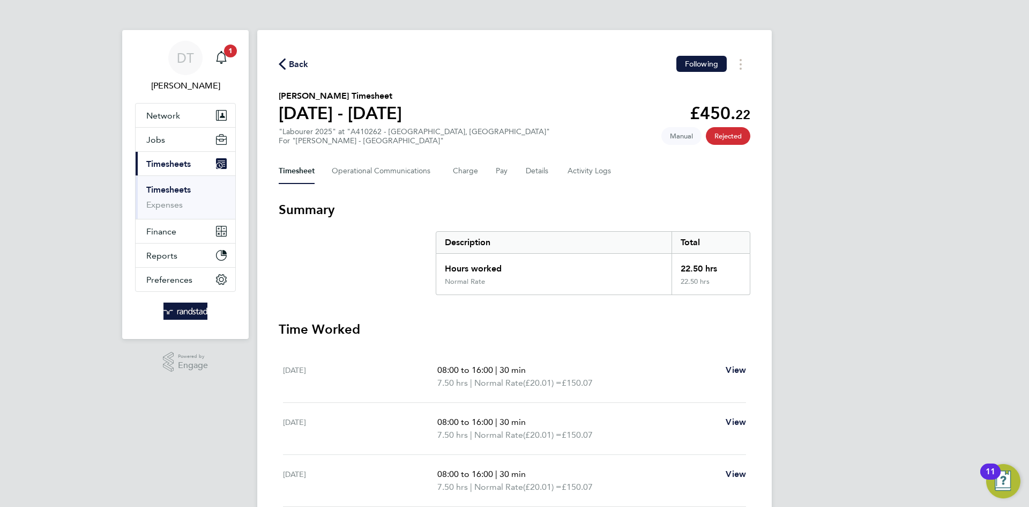
click at [299, 60] on span "Back" at bounding box center [299, 64] width 20 height 13
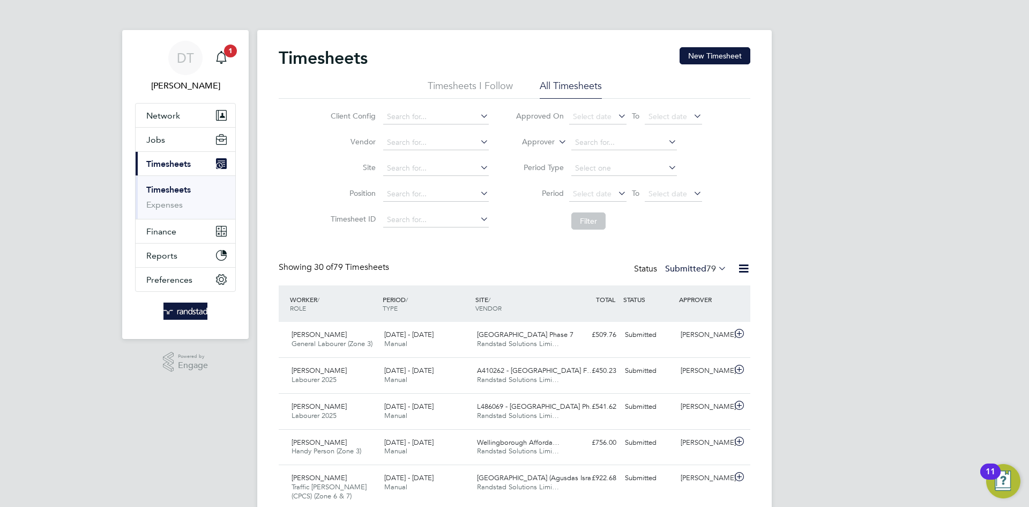
drag, startPoint x: 716, startPoint y: 60, endPoint x: 485, endPoint y: 82, distance: 232.7
click at [715, 58] on button "New Timesheet" at bounding box center [715, 55] width 71 height 17
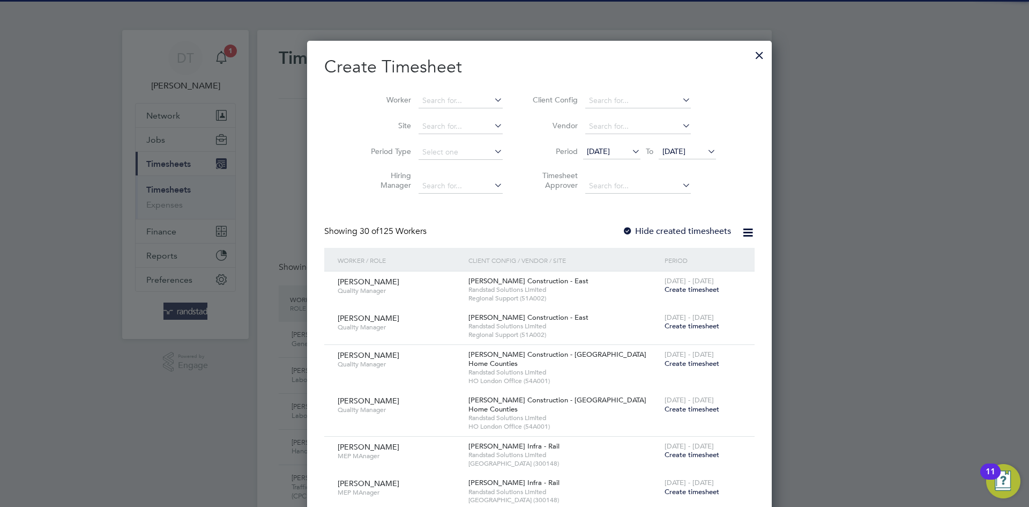
click at [424, 91] on li "Worker" at bounding box center [433, 101] width 167 height 26
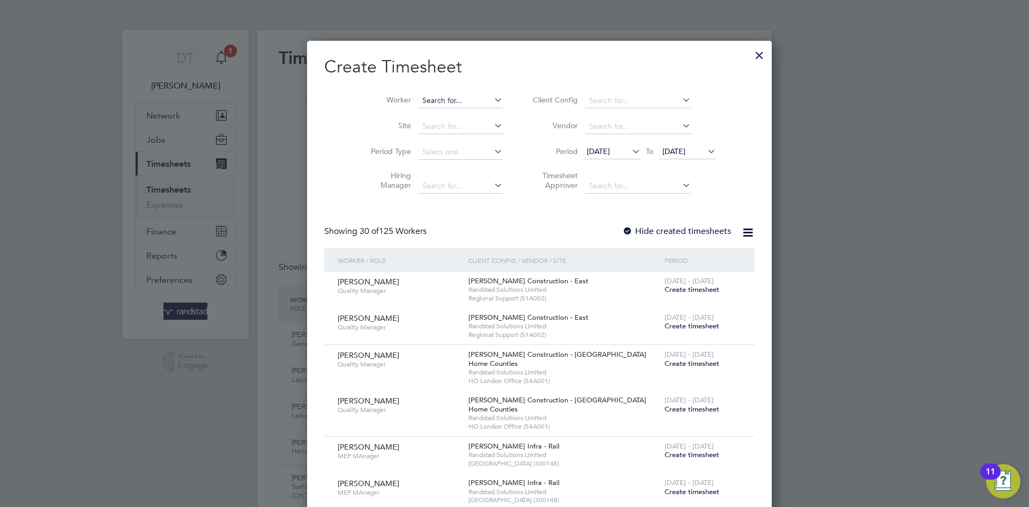
click at [419, 98] on input at bounding box center [461, 100] width 84 height 15
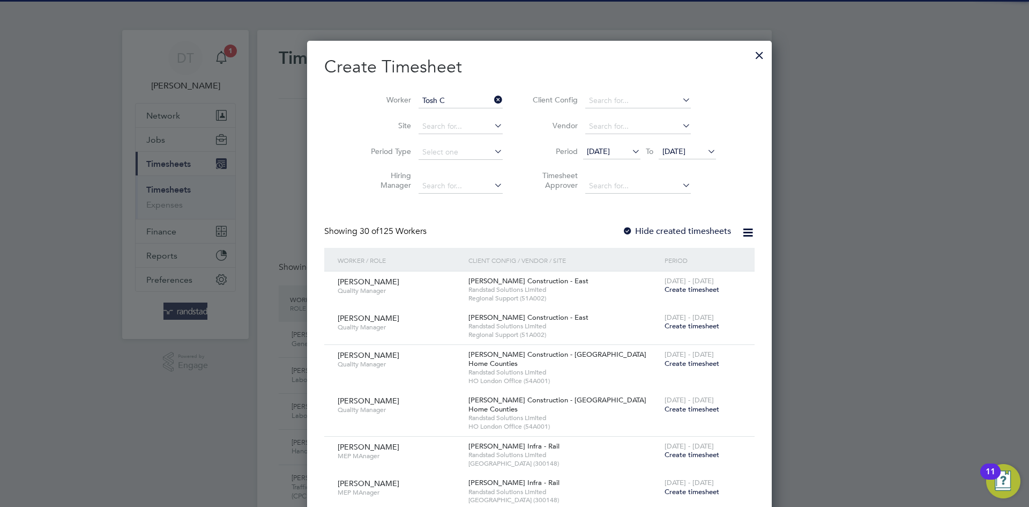
drag, startPoint x: 434, startPoint y: 116, endPoint x: 495, endPoint y: 163, distance: 77.6
click at [435, 114] on li "Tosh C [PERSON_NAME]" at bounding box center [439, 115] width 93 height 14
type input "[PERSON_NAME]"
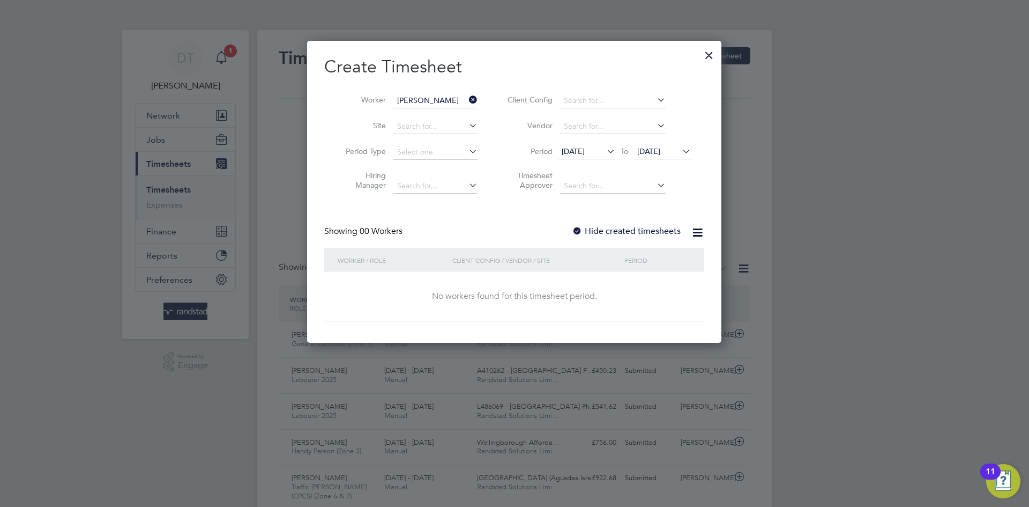
click at [609, 218] on div "Create Timesheet Worker Tosh [PERSON_NAME] Site Period Type Hiring Manager Clie…" at bounding box center [514, 188] width 380 height 265
click at [604, 226] on label "Hide created timesheets" at bounding box center [626, 231] width 109 height 11
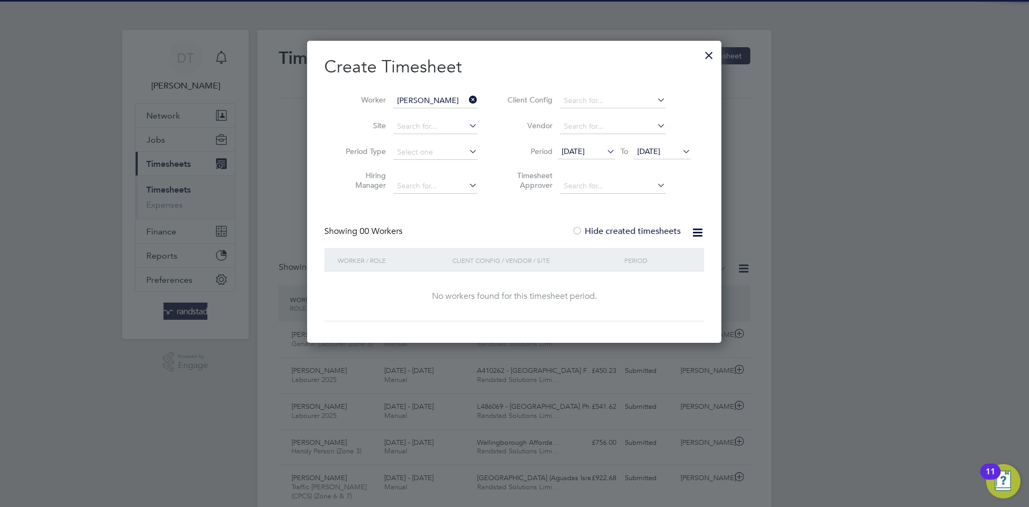
drag, startPoint x: 653, startPoint y: 148, endPoint x: 654, endPoint y: 161, distance: 13.4
click at [653, 149] on span "[DATE]" at bounding box center [649, 151] width 23 height 10
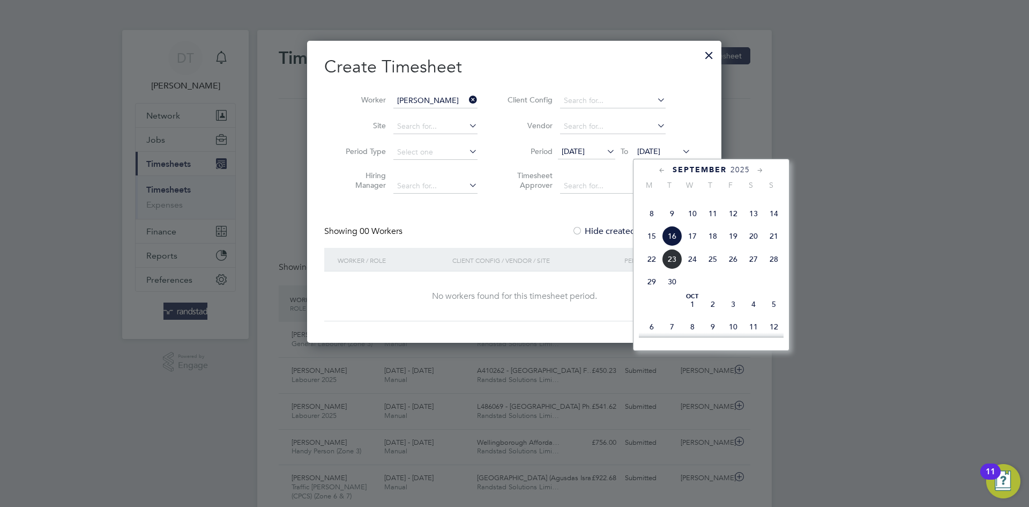
click at [676, 269] on span "23" at bounding box center [672, 259] width 20 height 20
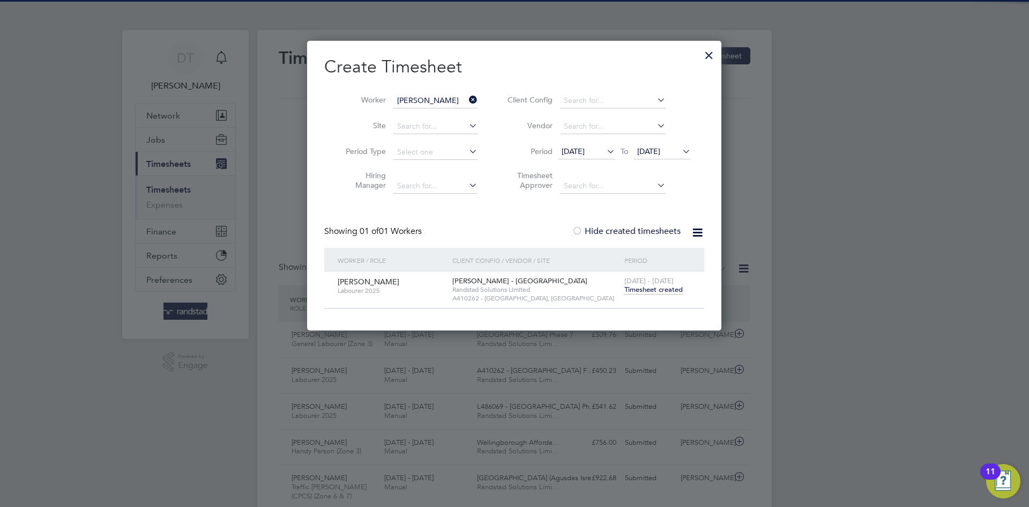
click at [646, 289] on span "Timesheet created" at bounding box center [654, 290] width 58 height 10
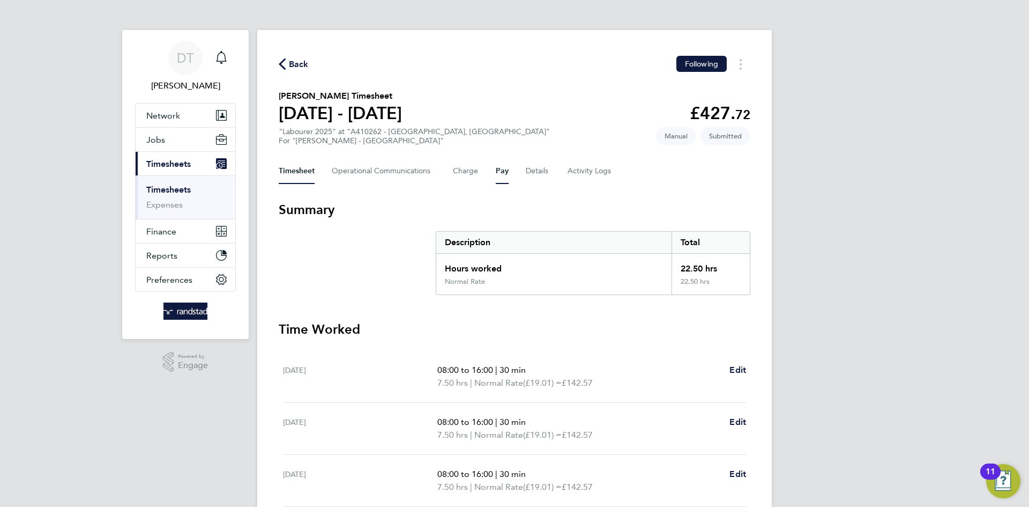
click at [497, 169] on button "Pay" at bounding box center [502, 171] width 13 height 26
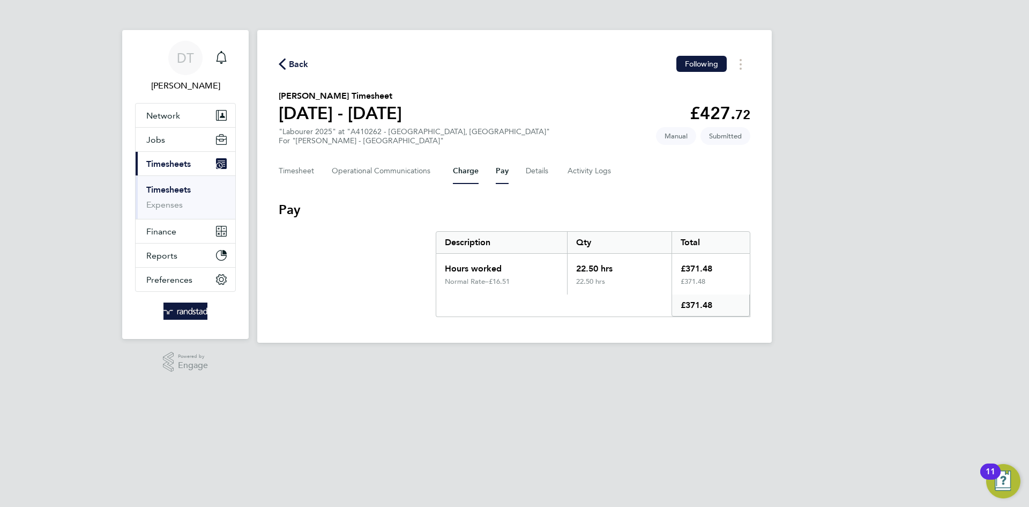
click at [457, 166] on button "Charge" at bounding box center [466, 171] width 26 height 26
click at [280, 165] on button "Timesheet" at bounding box center [297, 171] width 36 height 26
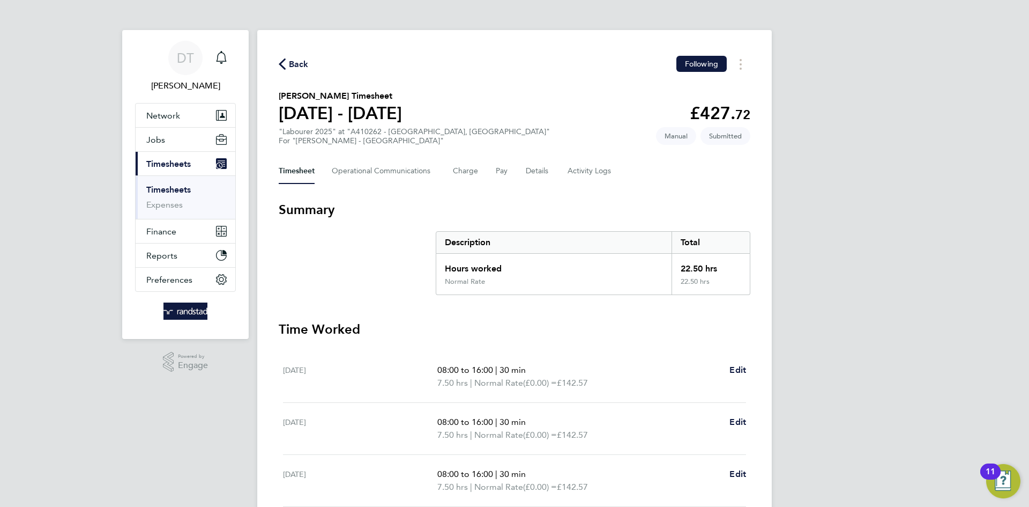
click at [307, 63] on span "Back" at bounding box center [299, 64] width 20 height 13
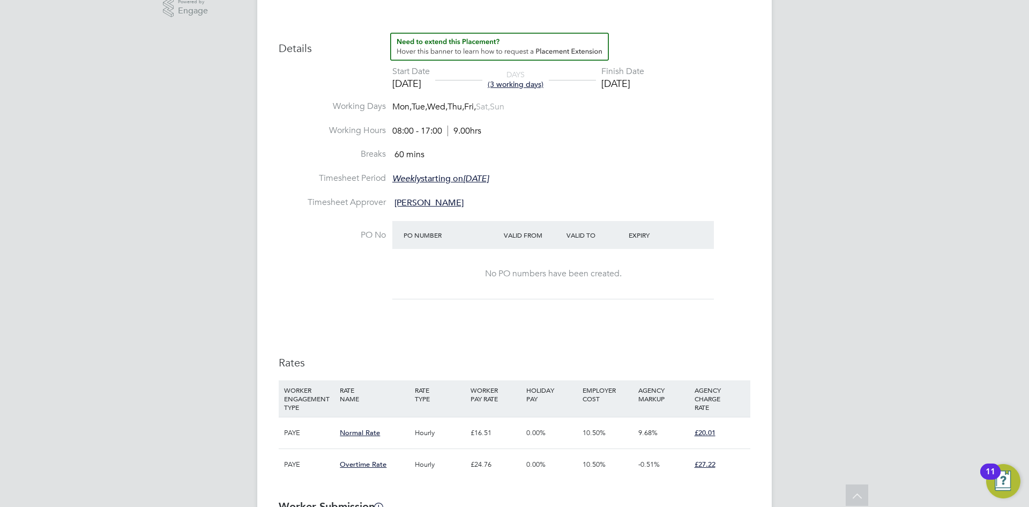
scroll to position [82, 0]
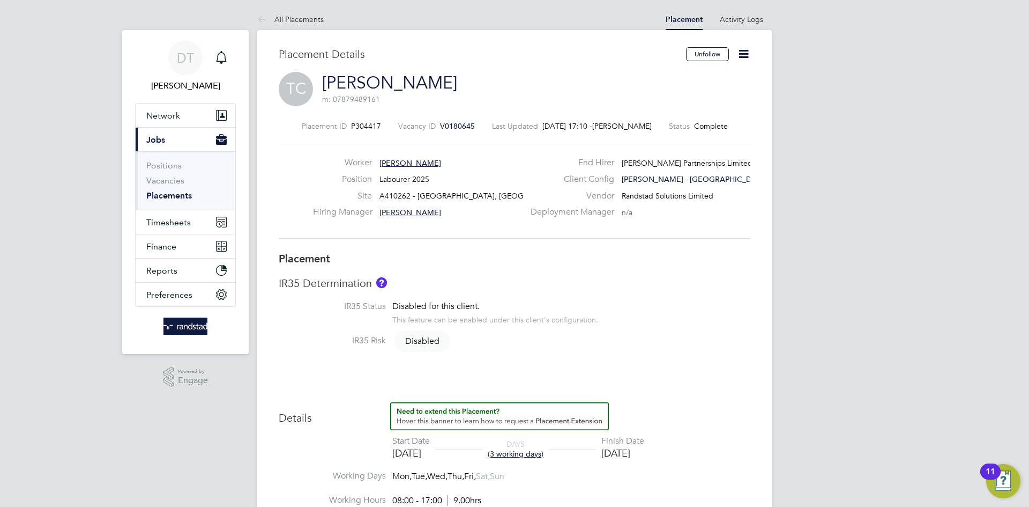
click at [738, 48] on icon at bounding box center [743, 53] width 13 height 13
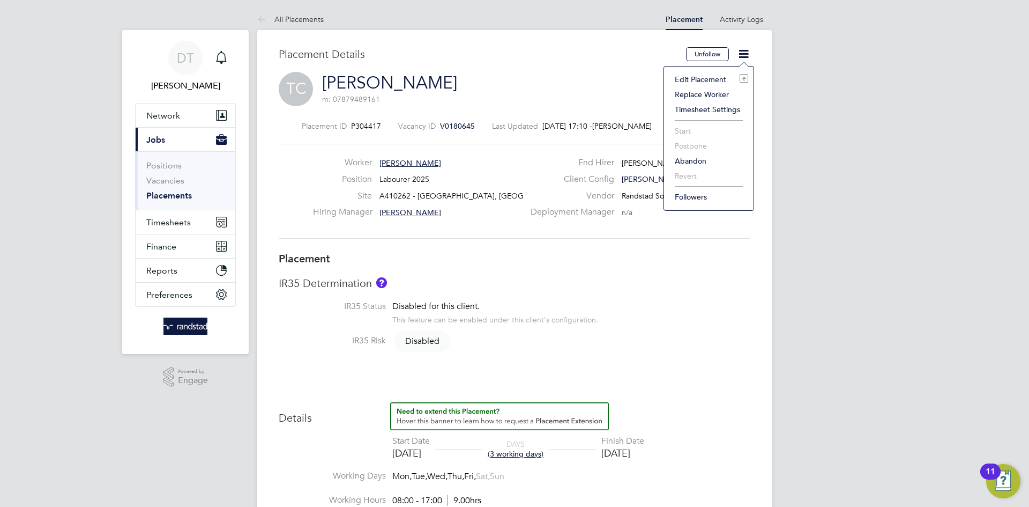
click at [705, 75] on li "Edit Placement e" at bounding box center [709, 79] width 79 height 15
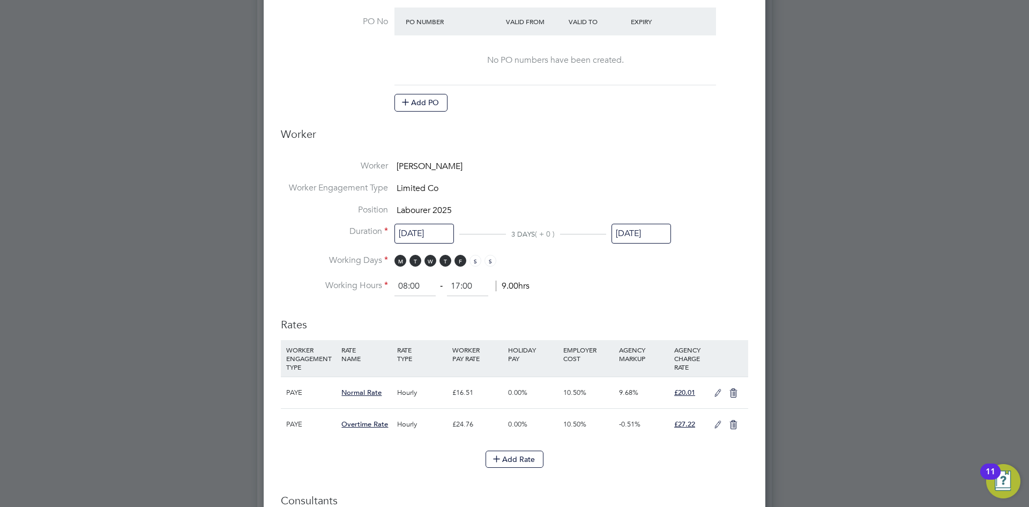
click at [720, 390] on icon at bounding box center [718, 393] width 13 height 9
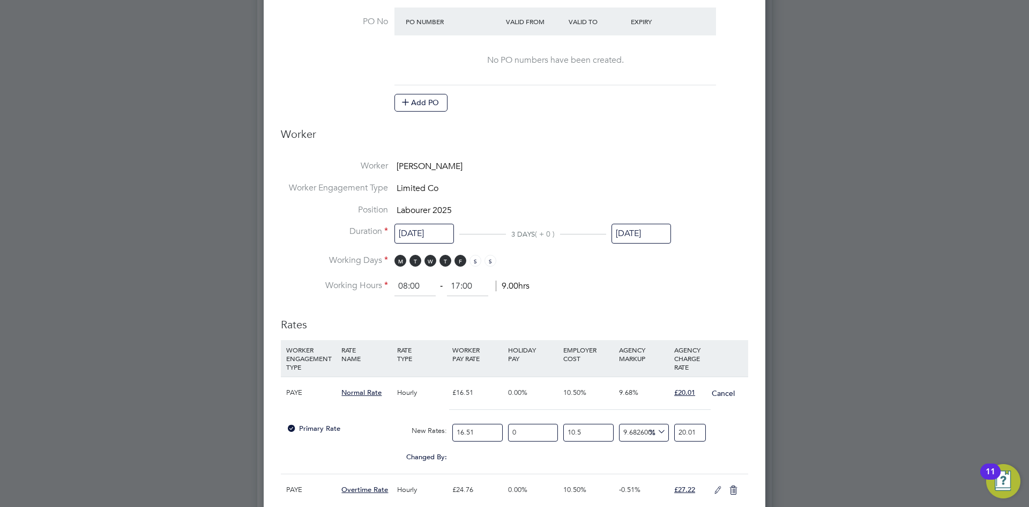
drag, startPoint x: 702, startPoint y: 432, endPoint x: 528, endPoint y: 386, distance: 180.3
click at [571, 405] on div "PAYE Normal Rate Hourly £16.51 0.00% 10.50% 9.68% £20.01 Cancel Primary Rate Ne…" at bounding box center [515, 424] width 468 height 97
type input "-94.51861068706474"
type input "1"
type input "4.146396945769875"
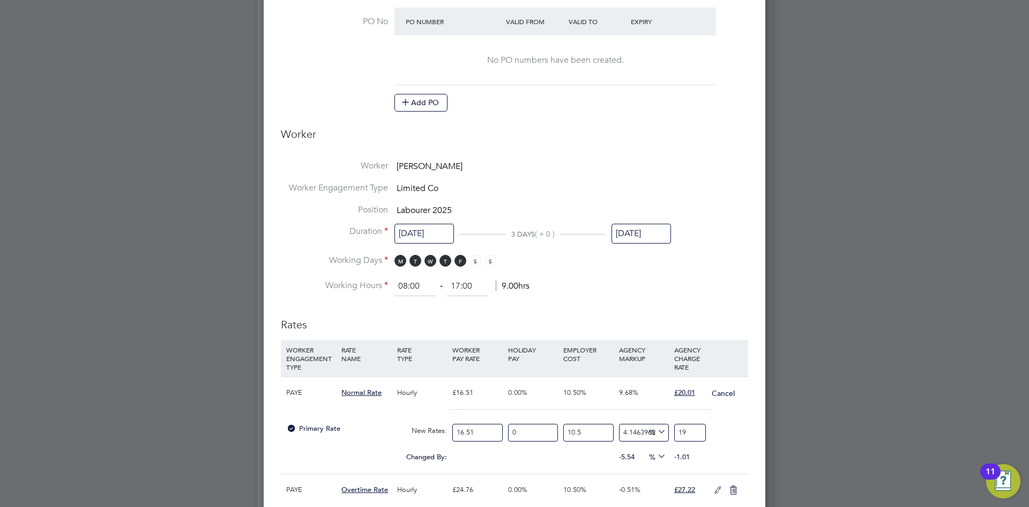
type input "19.0"
type input "4.201210838899227"
type input "19.01"
click at [659, 305] on ng-form "Deployment End Hirer Lovell Partnerships Limited Client Config Lovell - East An…" at bounding box center [515, 304] width 468 height 1208
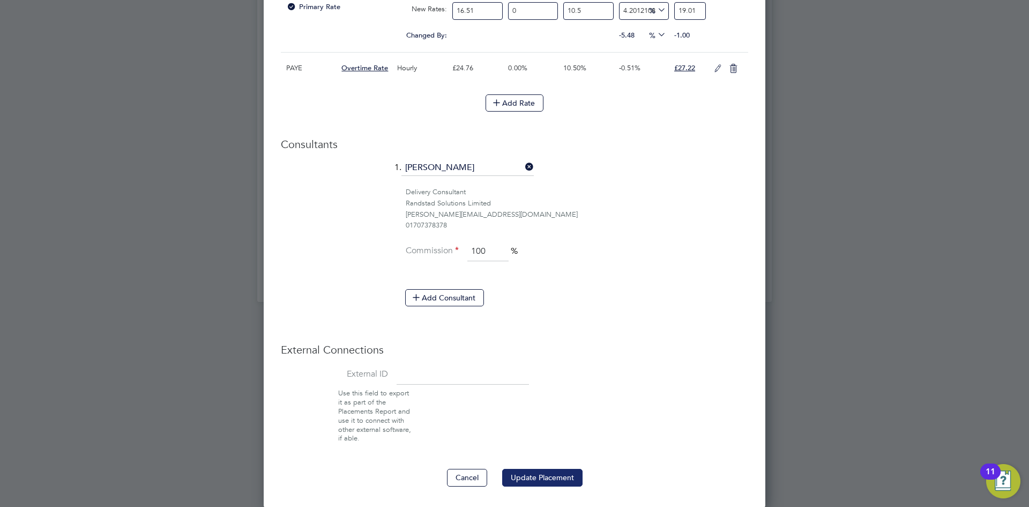
click at [559, 472] on button "Update Placement" at bounding box center [542, 477] width 80 height 17
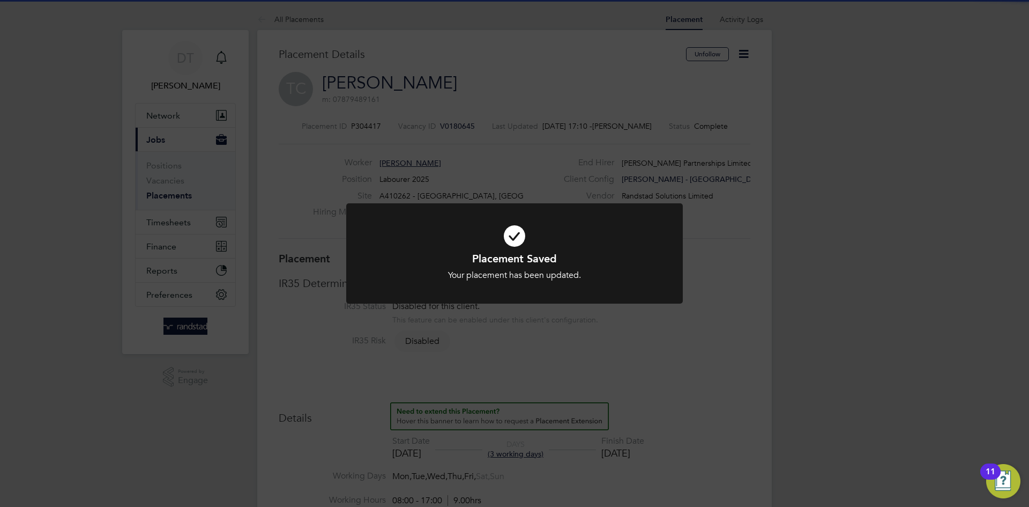
click at [579, 106] on div "Placement Saved Your placement has been updated. Cancel Okay" at bounding box center [514, 253] width 1029 height 507
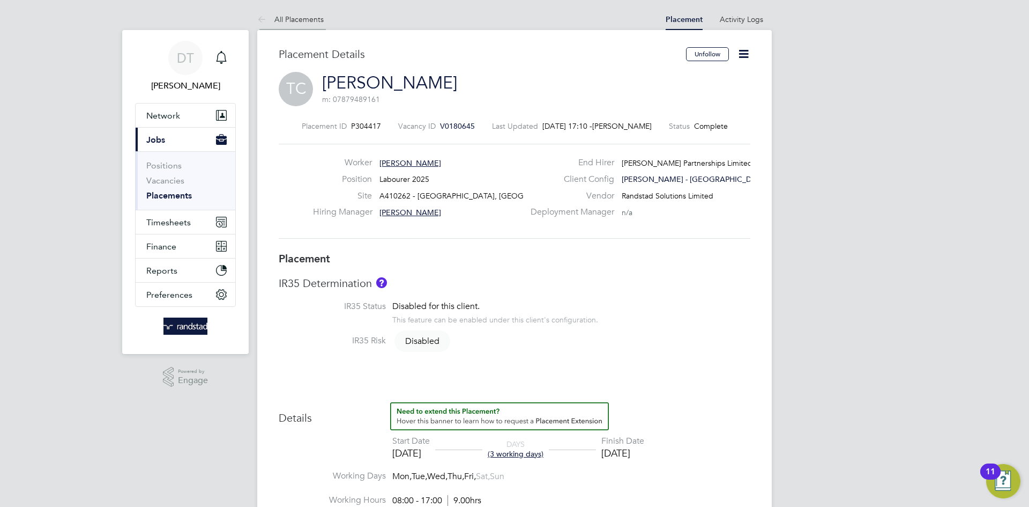
click at [302, 13] on li "All Placements" at bounding box center [290, 19] width 66 height 21
